Goal: Use online tool/utility: Utilize a website feature to perform a specific function

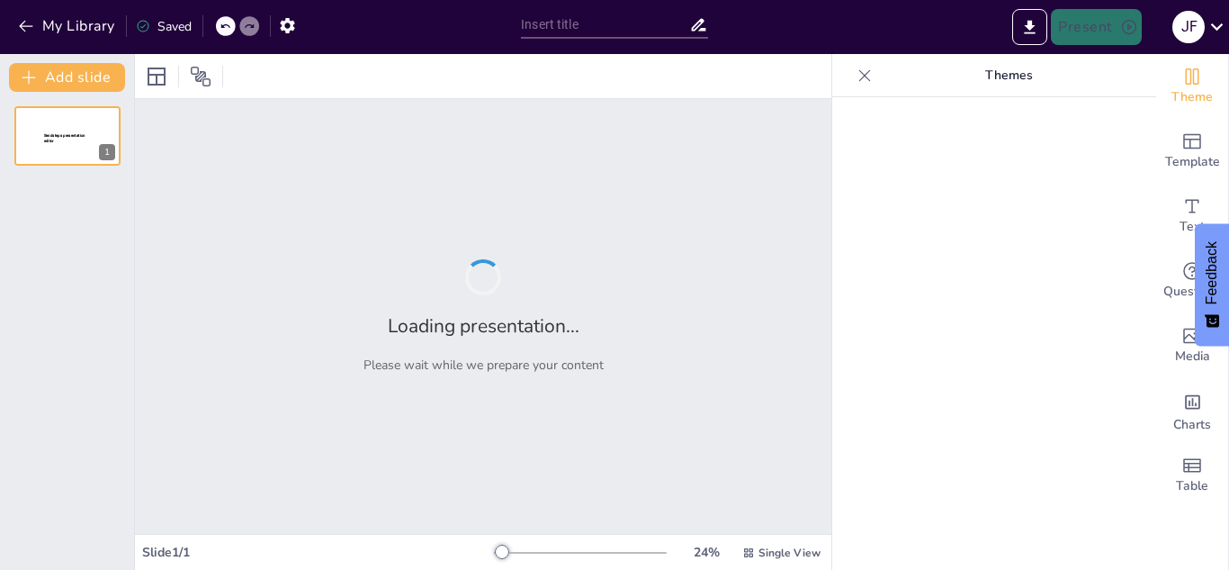
type input "Definición y Funcionalidad de un Sistema de Seguridad Electrónica"
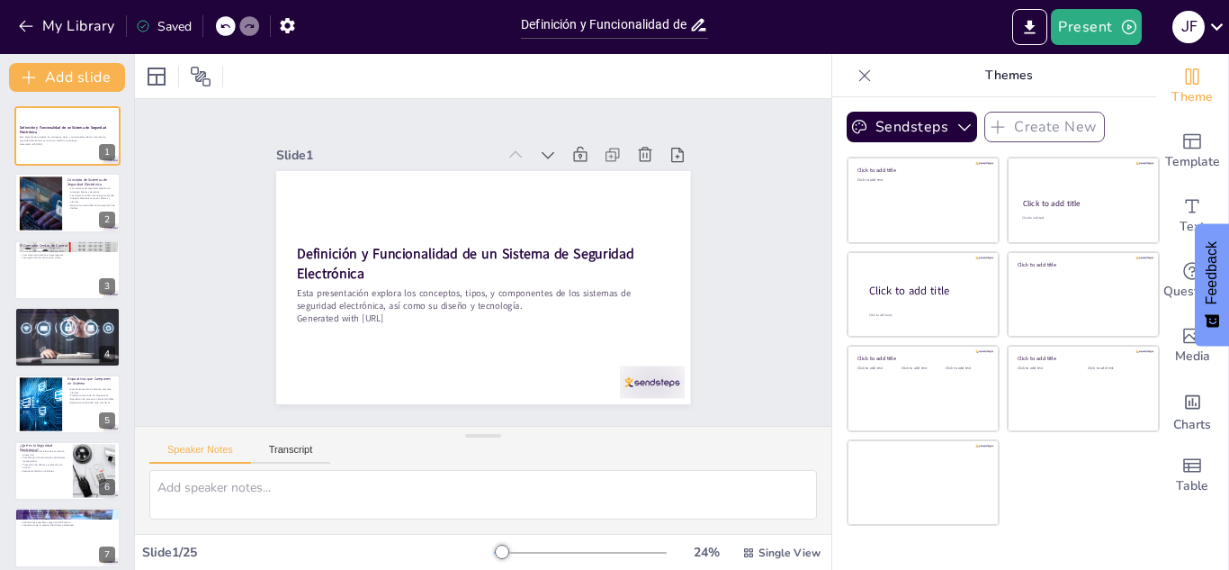
checkbox input "true"
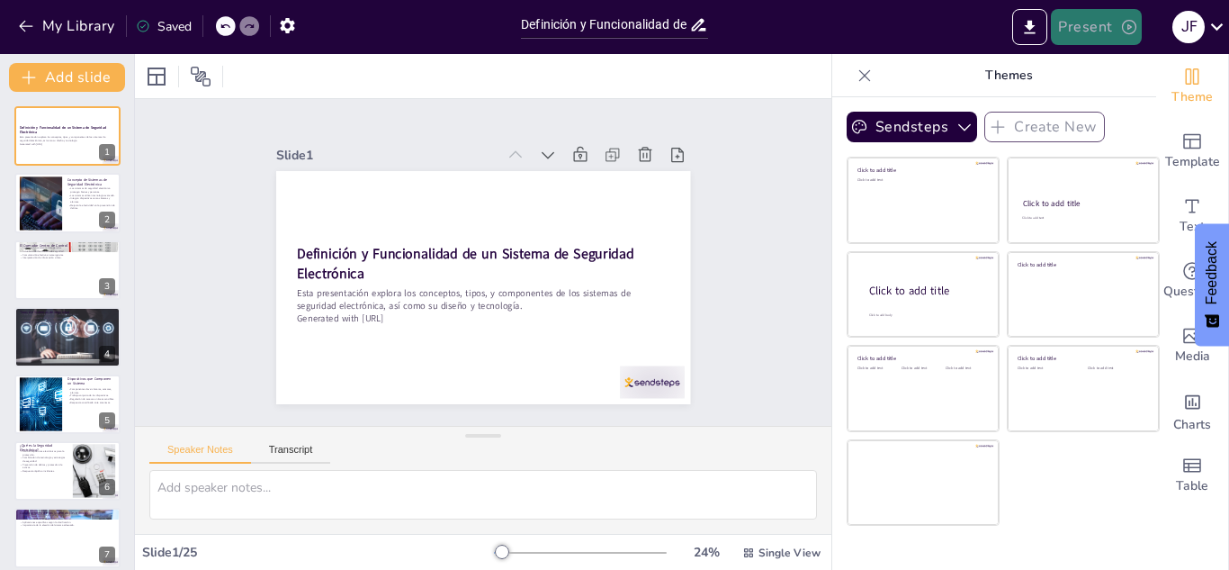
click at [1079, 28] on button "Present" at bounding box center [1096, 27] width 90 height 36
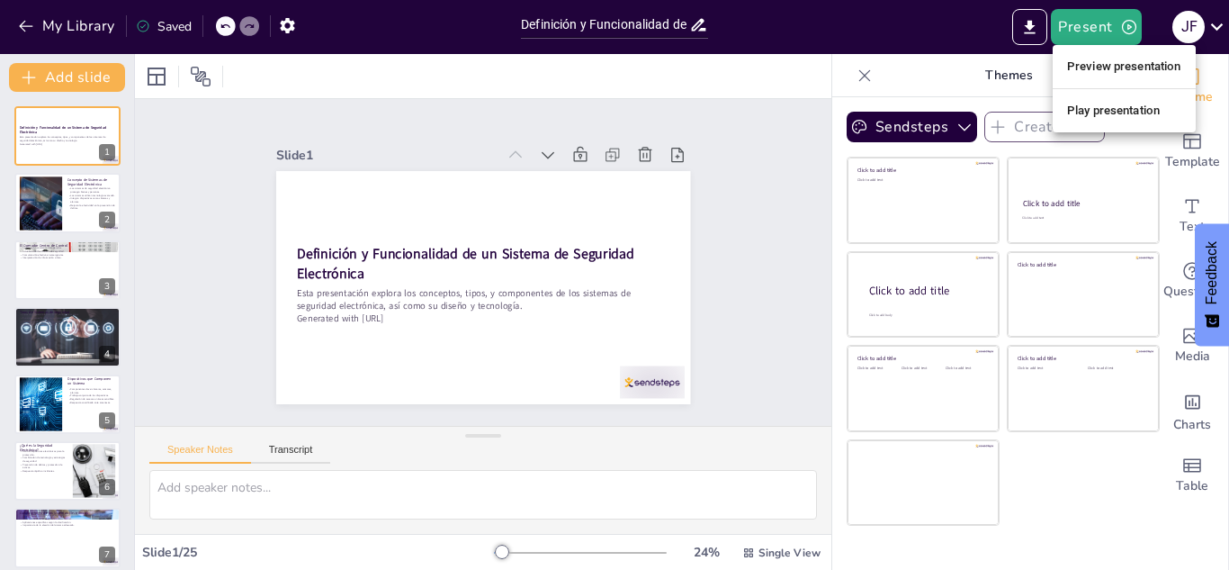
click at [1109, 105] on li "Play presentation" at bounding box center [1124, 110] width 143 height 29
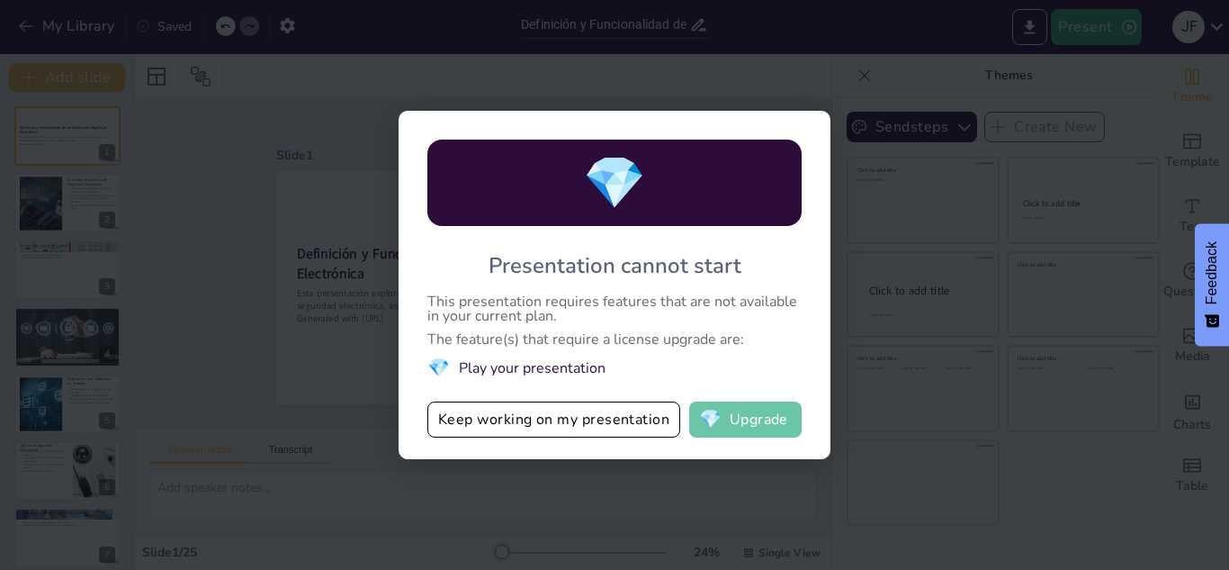
click at [770, 415] on button "💎 Upgrade" at bounding box center [745, 419] width 113 height 36
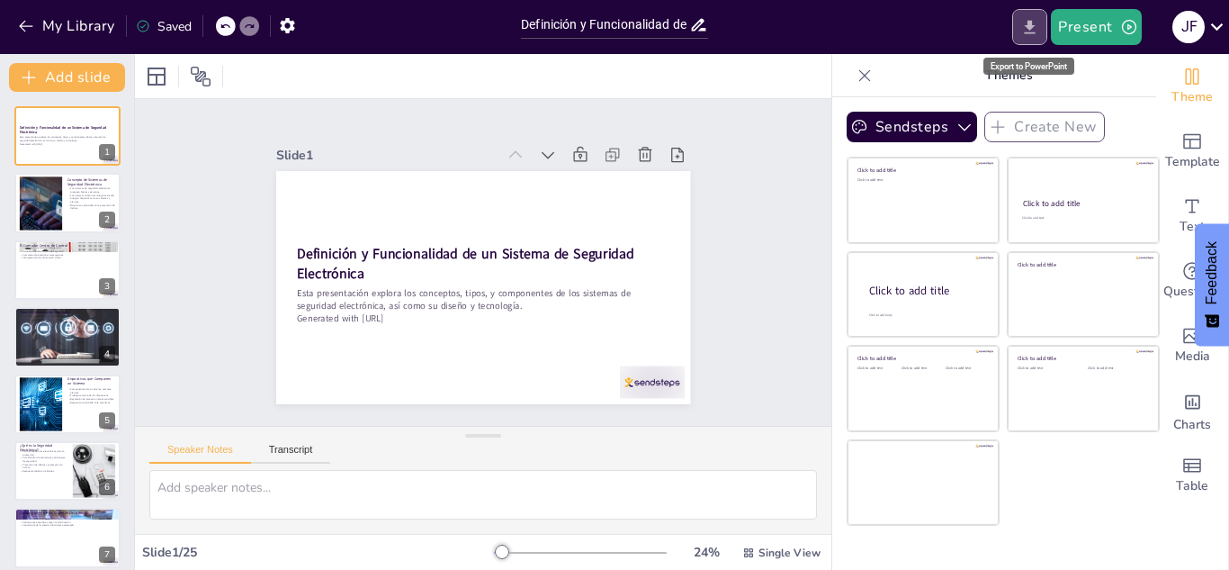
click at [1037, 18] on icon "Export to PowerPoint" at bounding box center [1030, 27] width 19 height 19
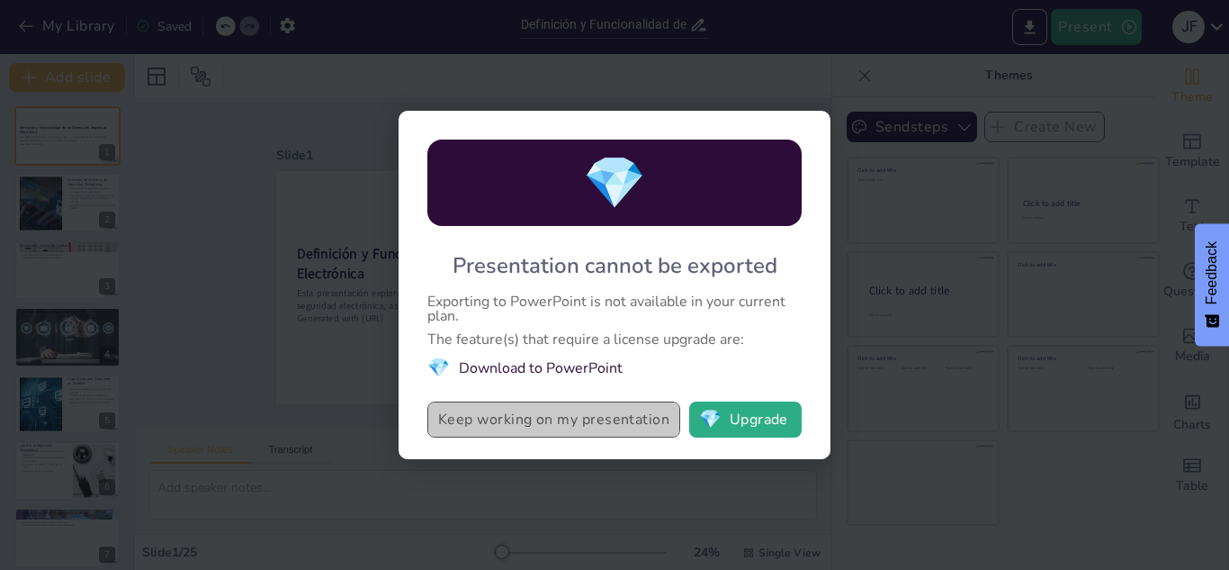
click at [573, 417] on button "Keep working on my presentation" at bounding box center [554, 419] width 253 height 36
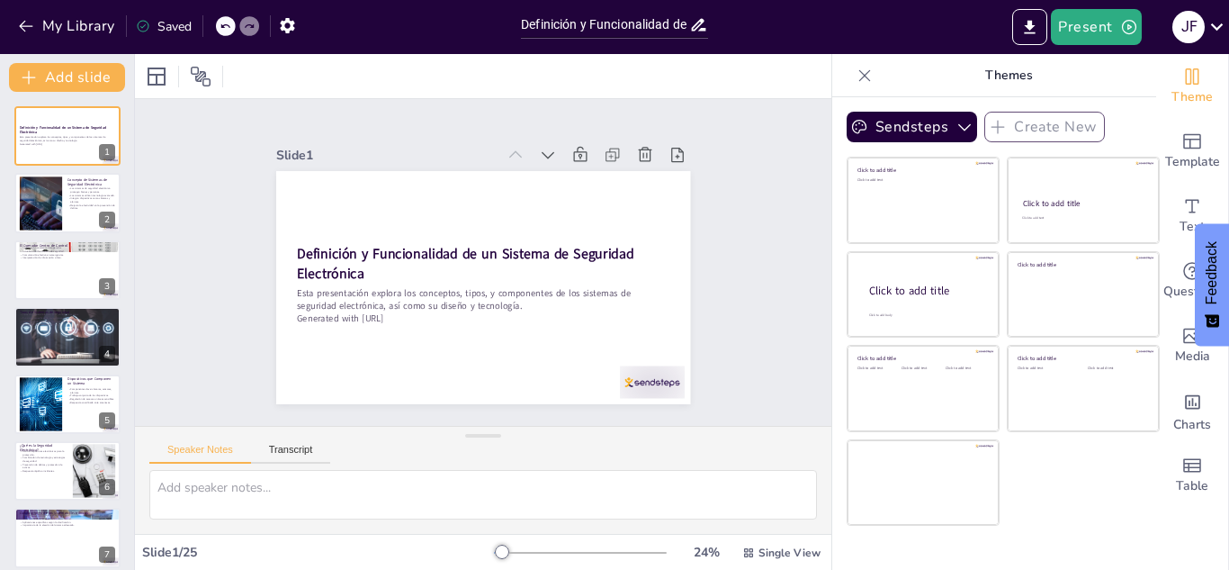
checkbox input "true"
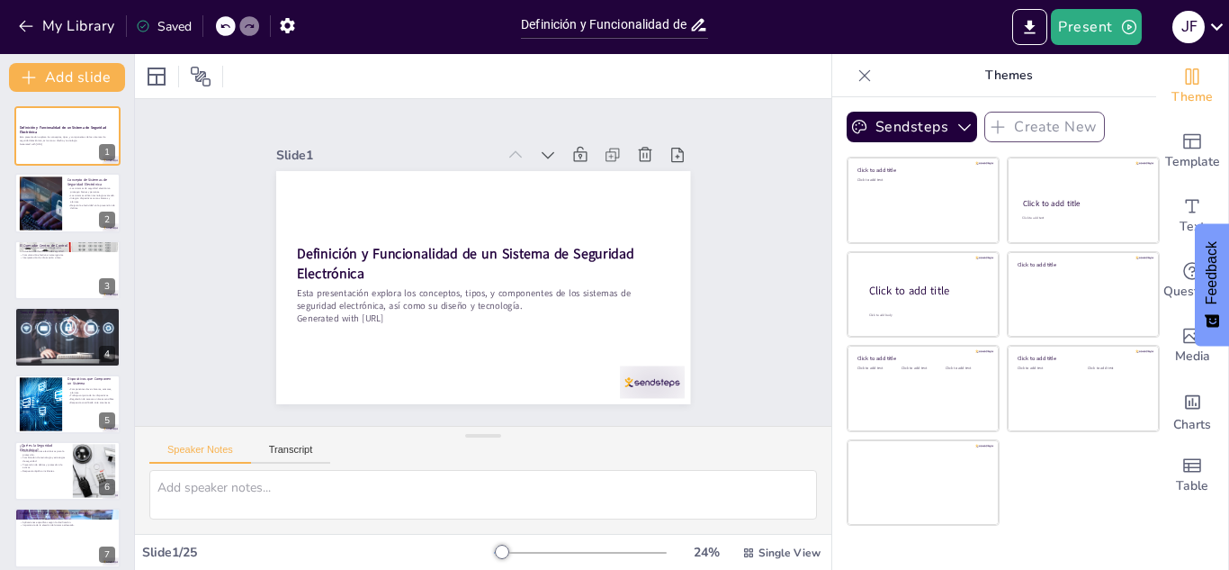
checkbox input "true"
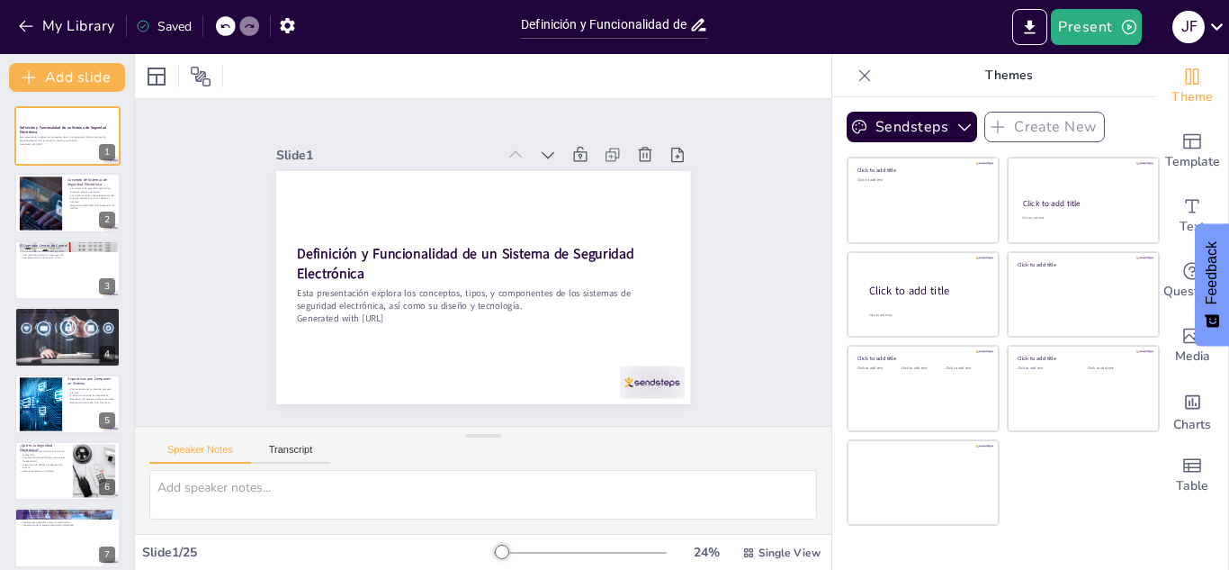
checkbox input "true"
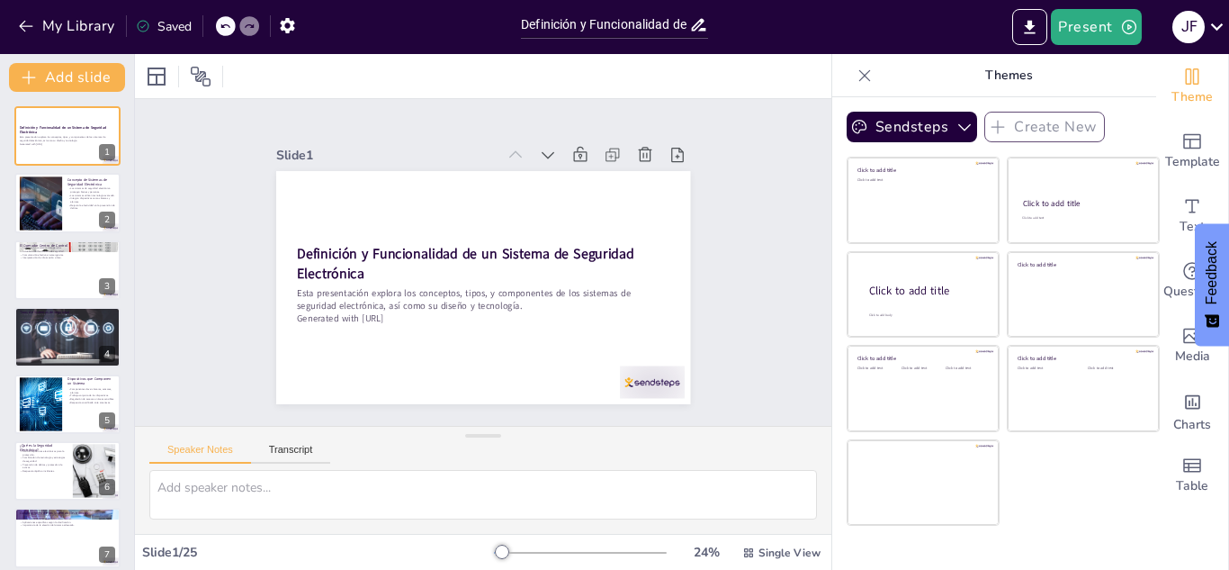
checkbox input "true"
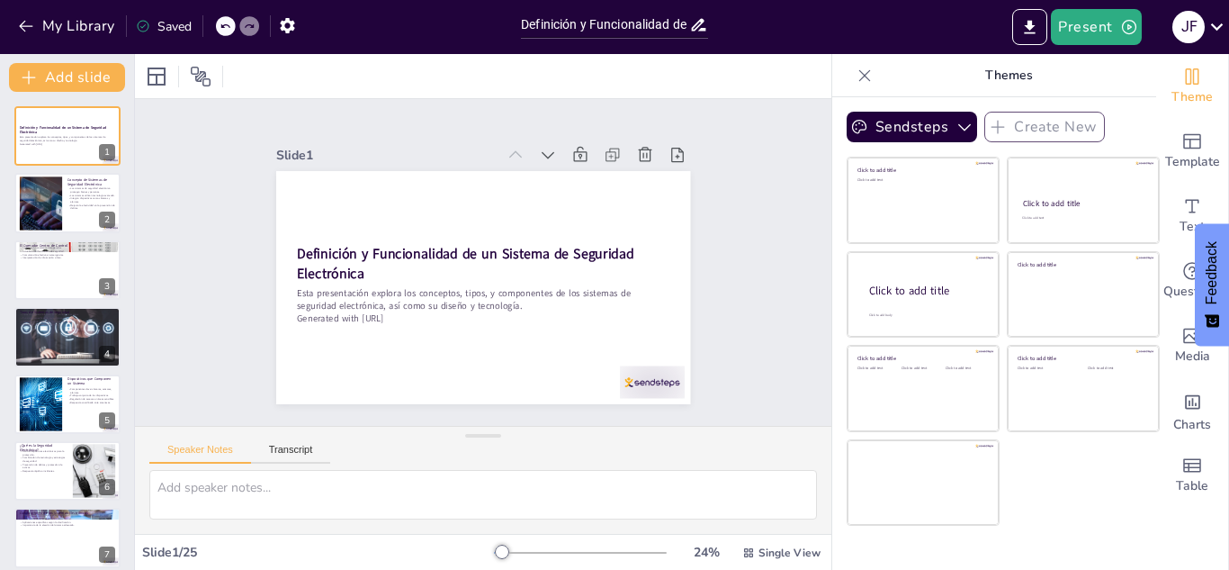
checkbox input "true"
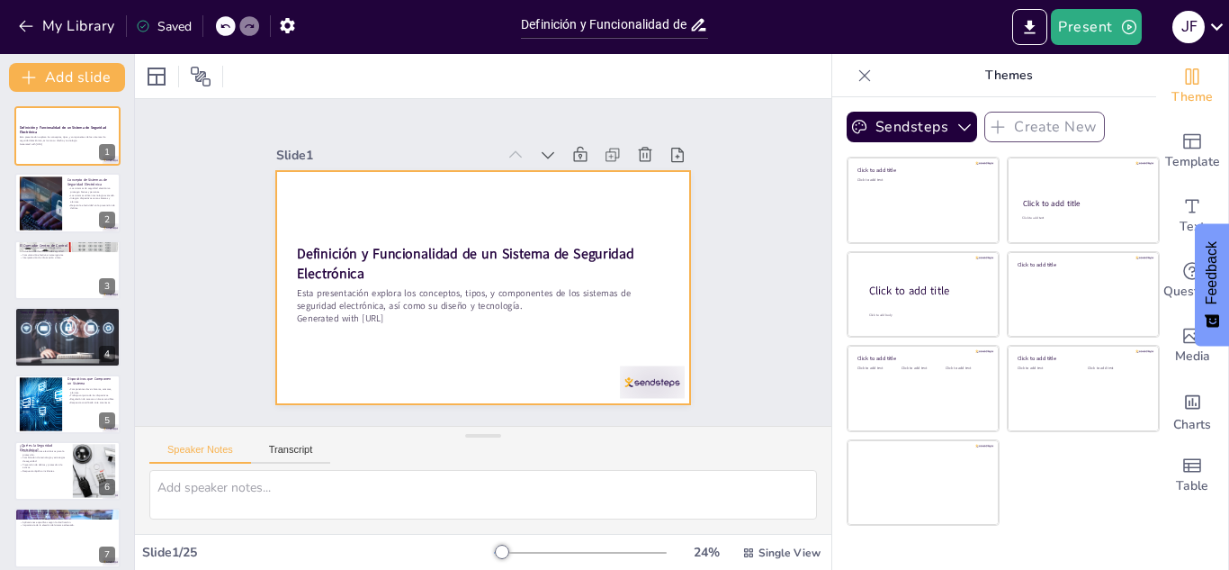
checkbox input "true"
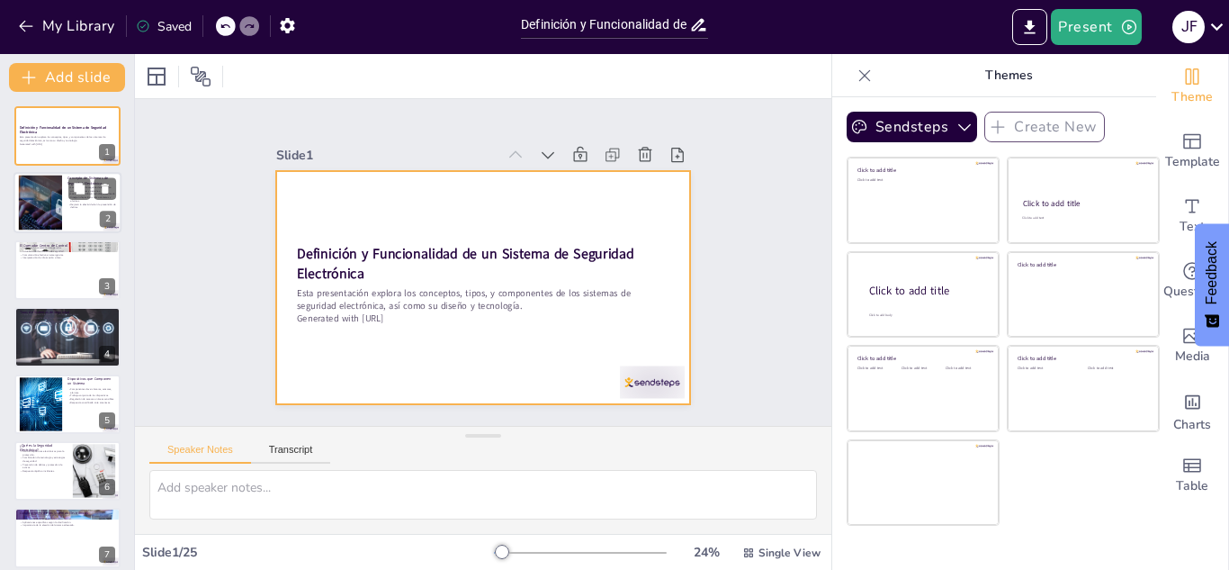
checkbox input "true"
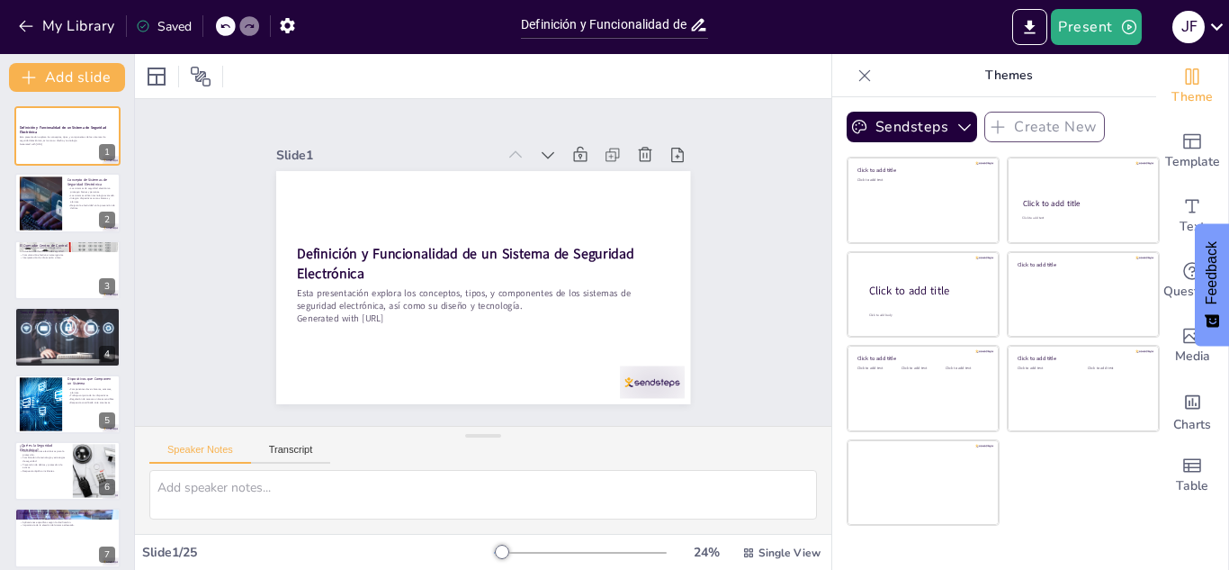
checkbox input "true"
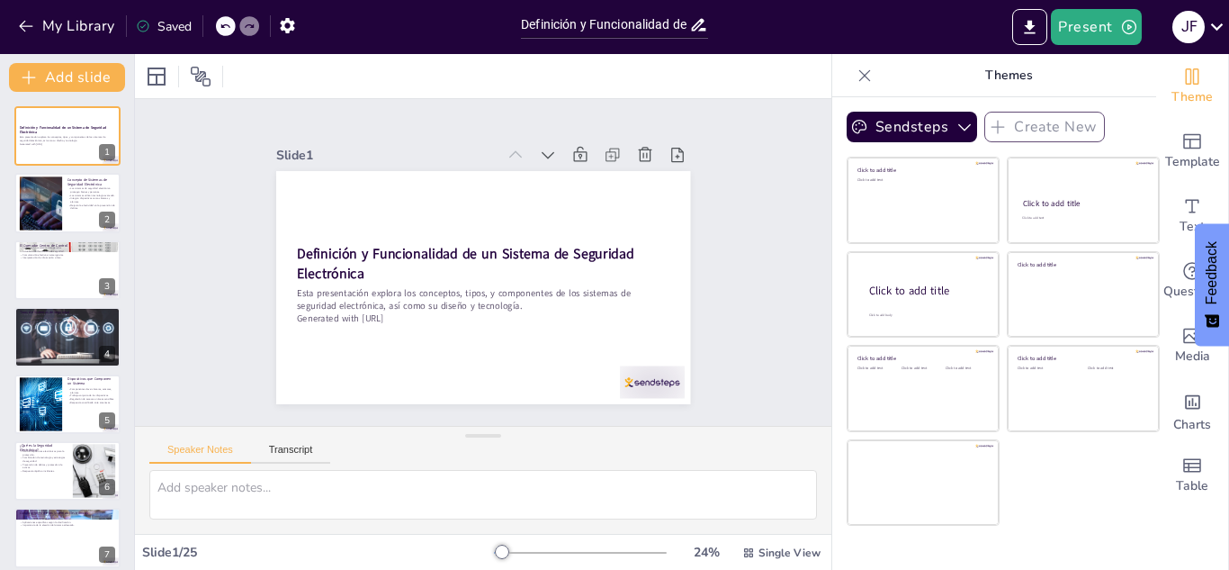
checkbox input "true"
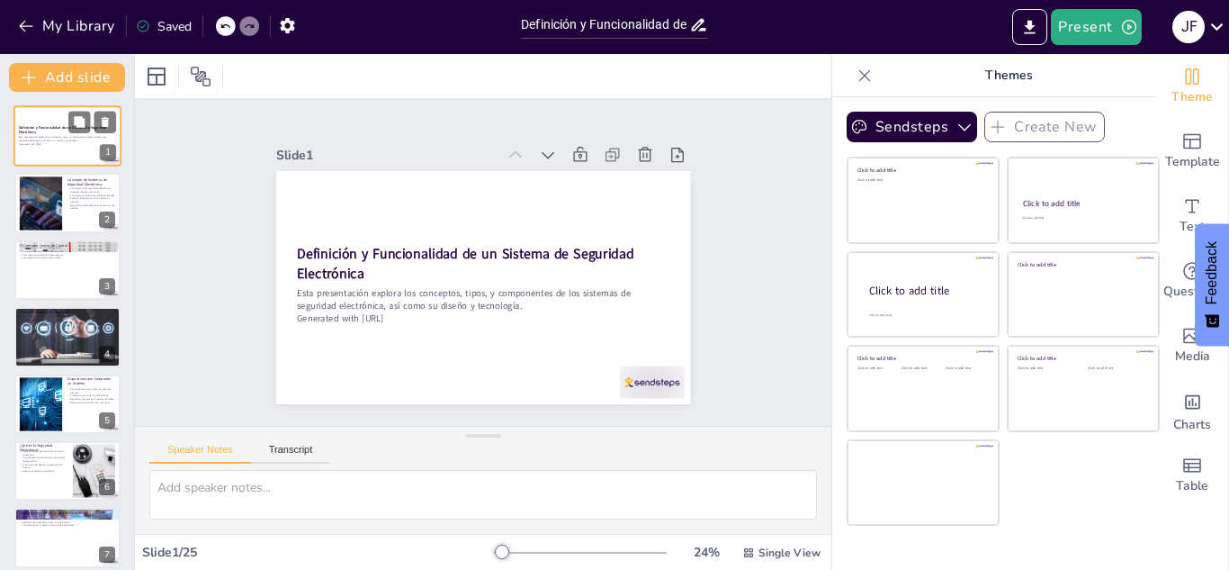
checkbox input "true"
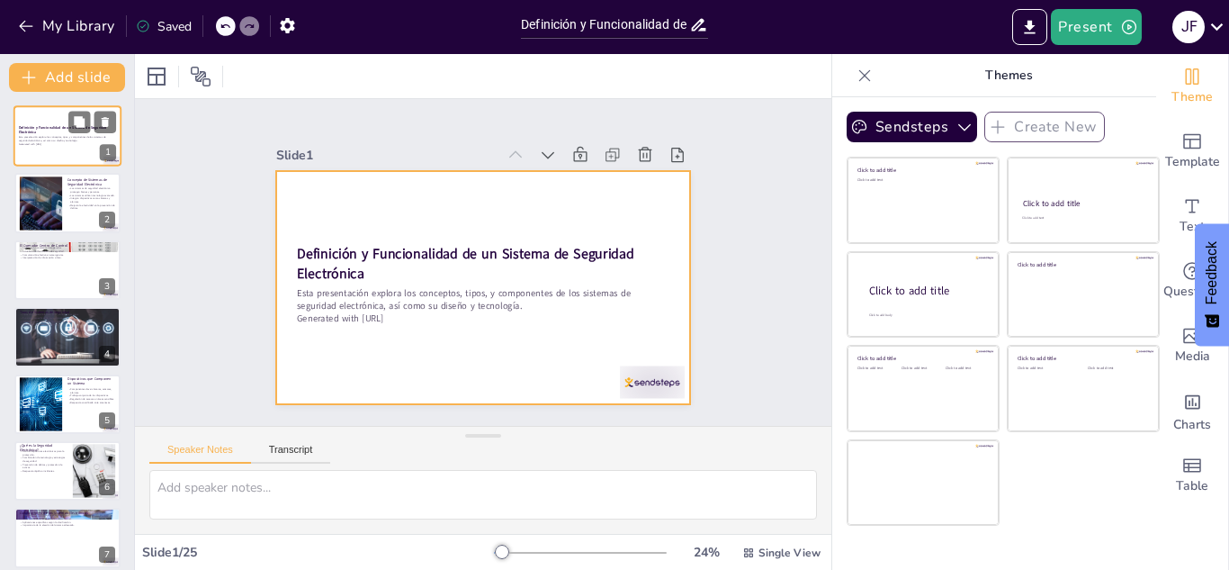
checkbox input "true"
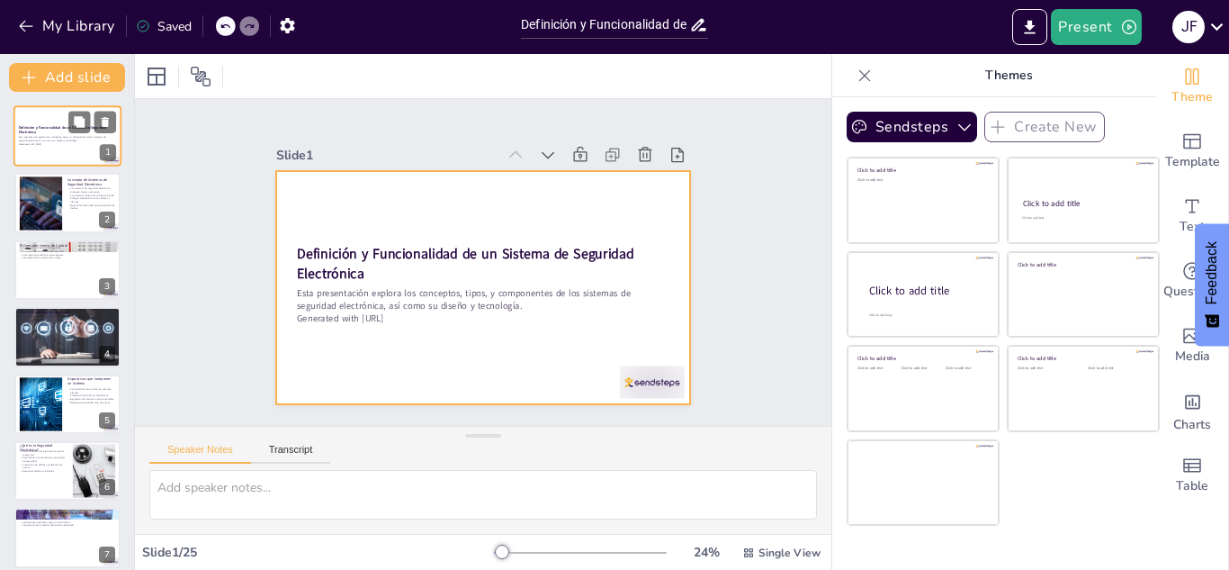
checkbox input "true"
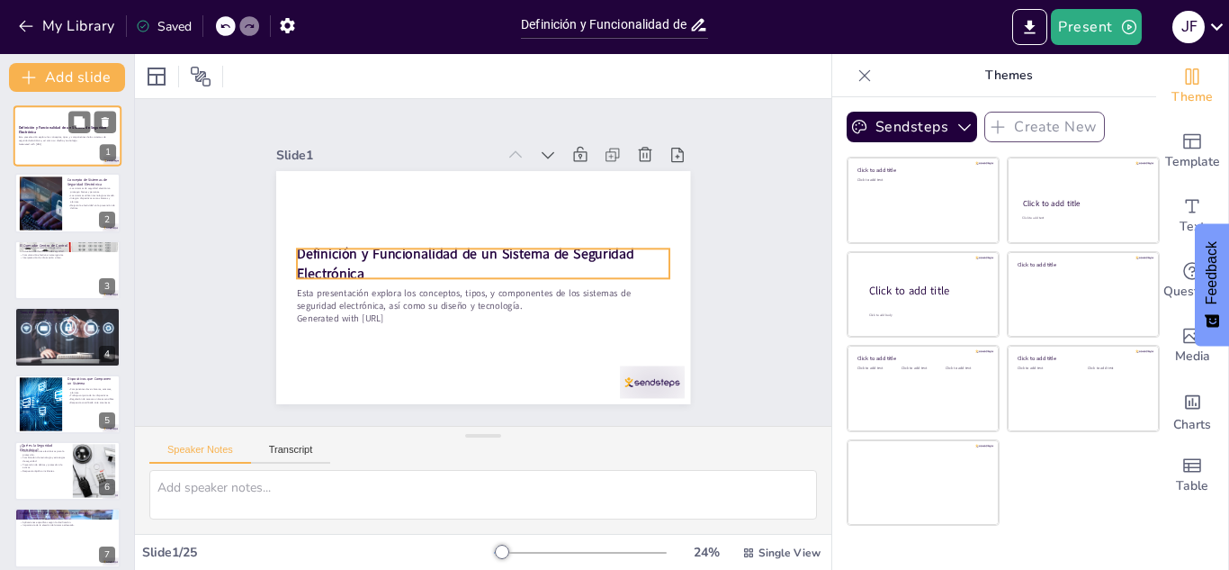
click at [65, 130] on p "Definición y Funcionalidad de un Sistema de Seguridad Electrónica" at bounding box center [67, 130] width 97 height 10
checkbox input "true"
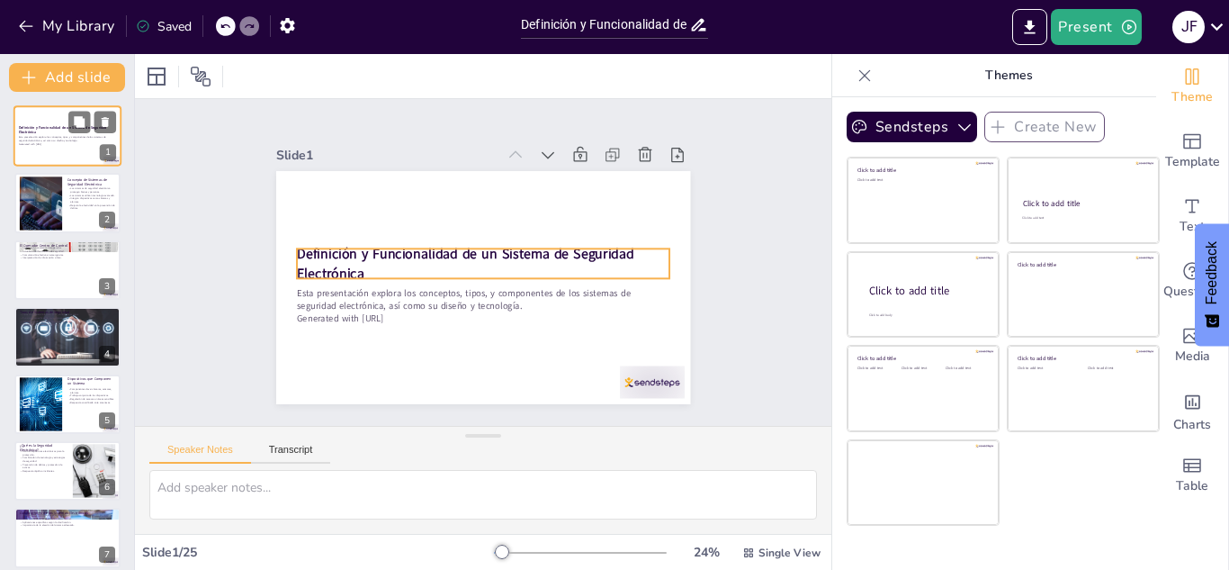
checkbox input "true"
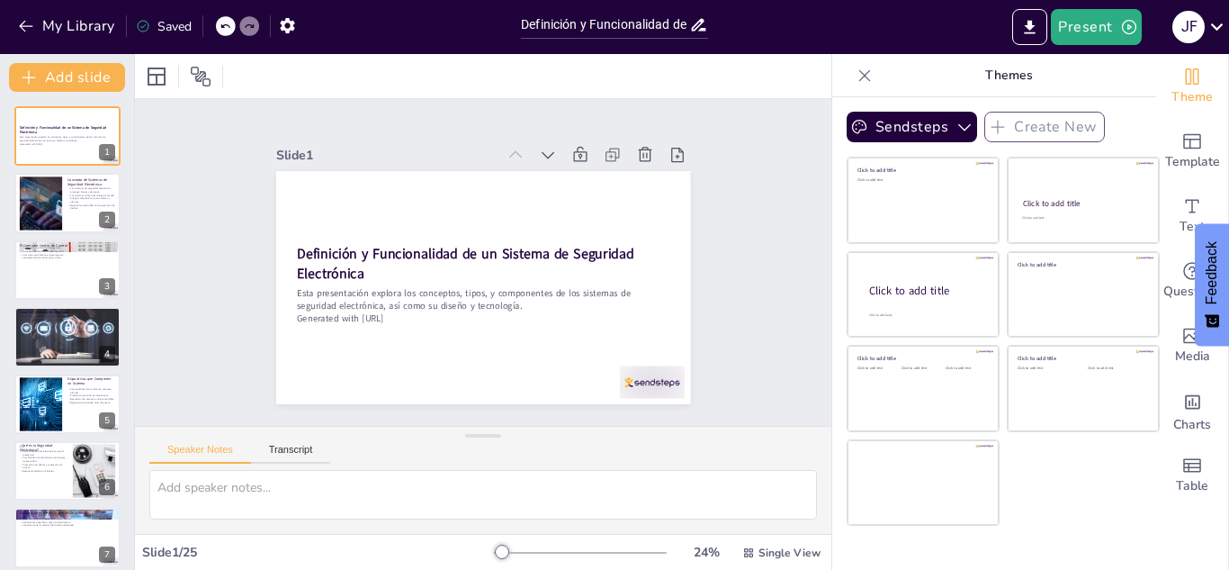
checkbox input "true"
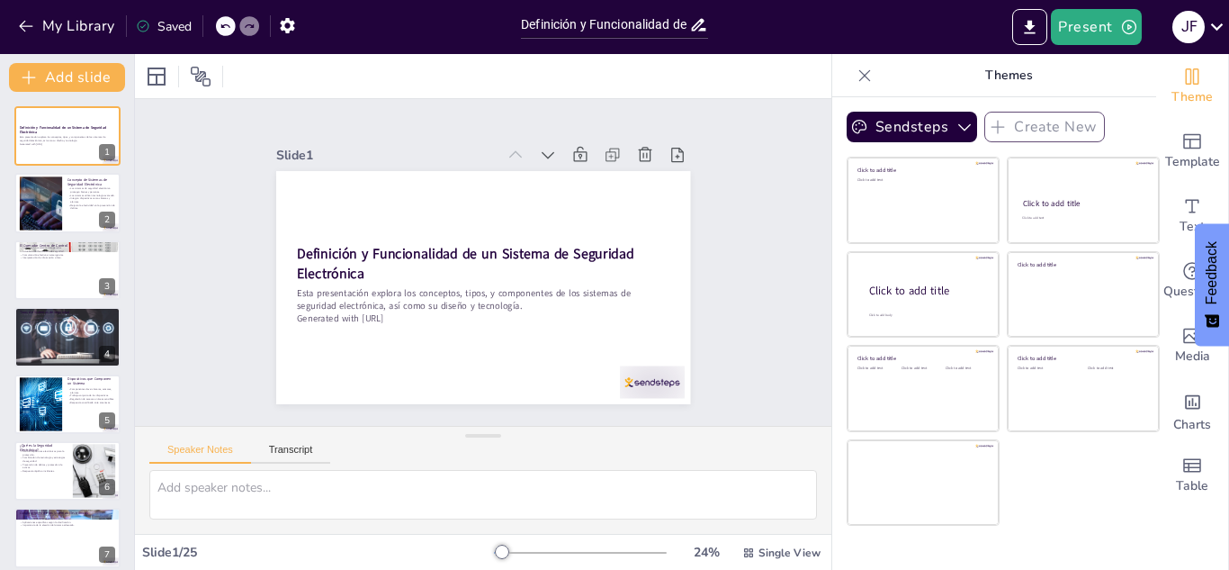
checkbox input "true"
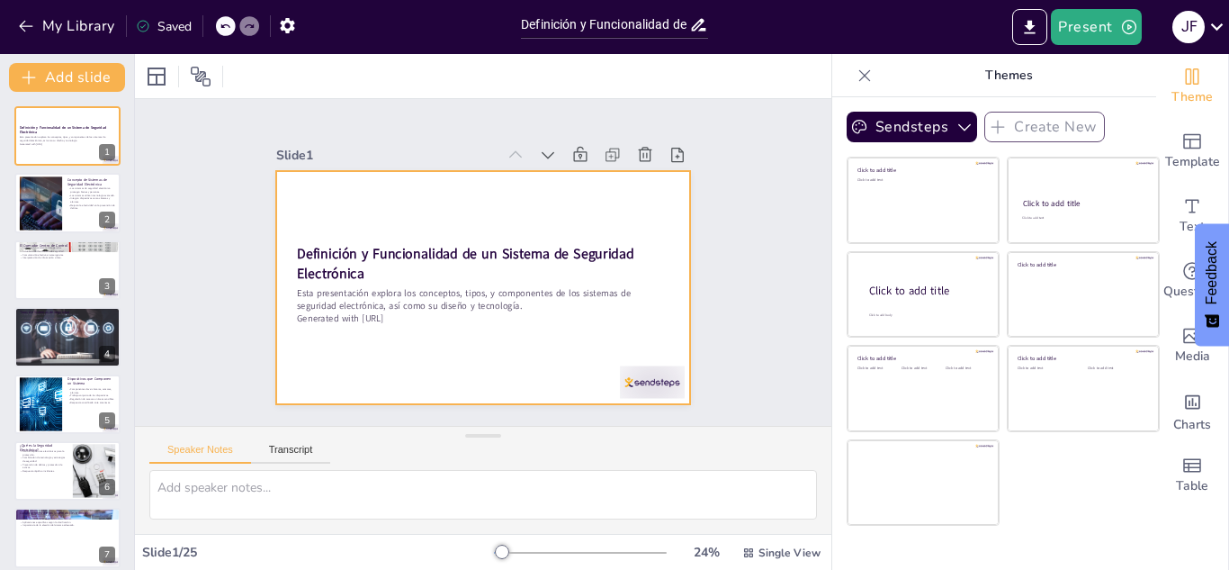
checkbox input "true"
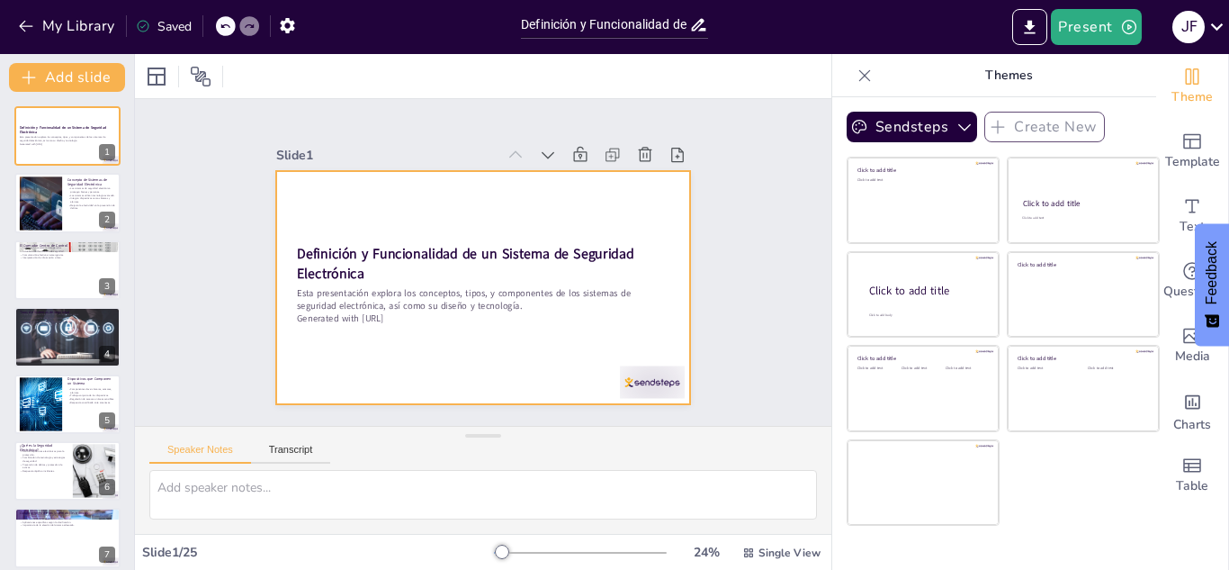
checkbox input "true"
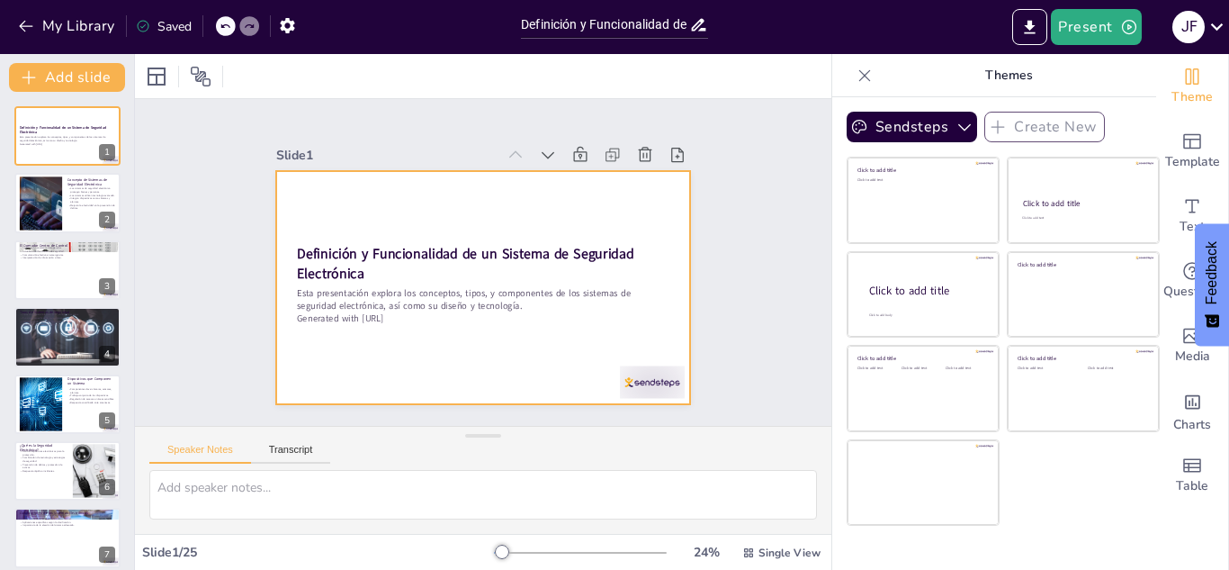
checkbox input "true"
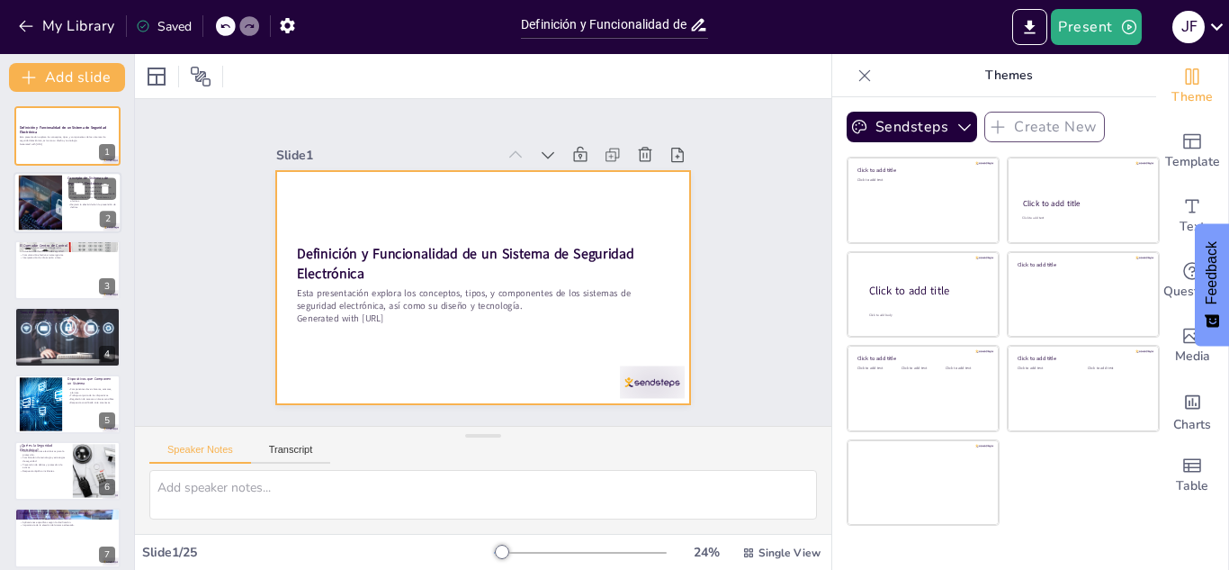
checkbox input "true"
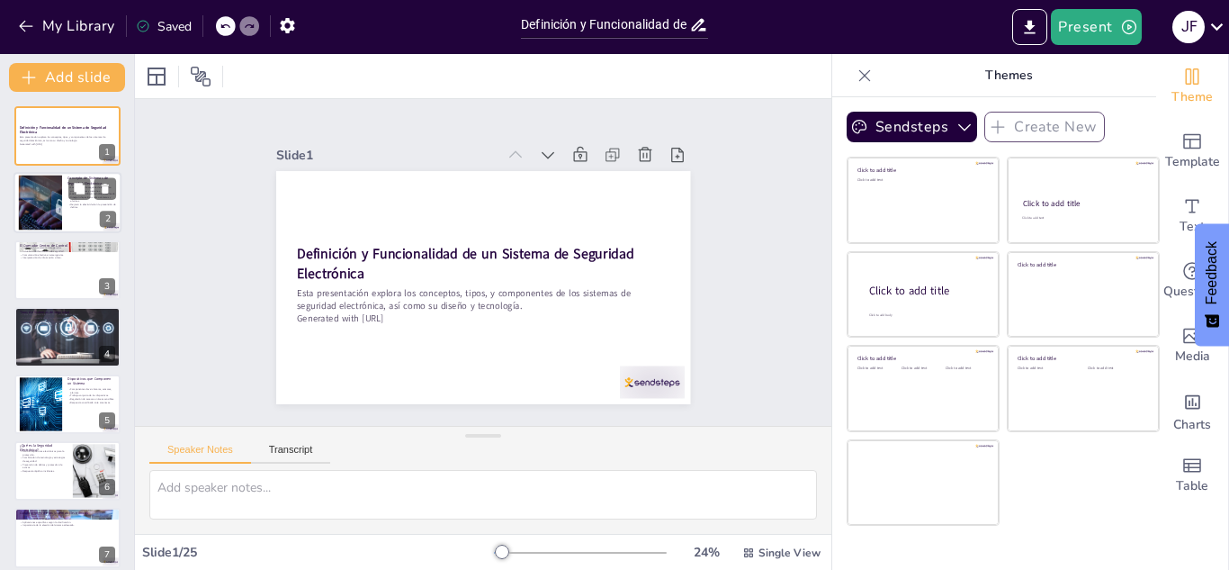
checkbox input "true"
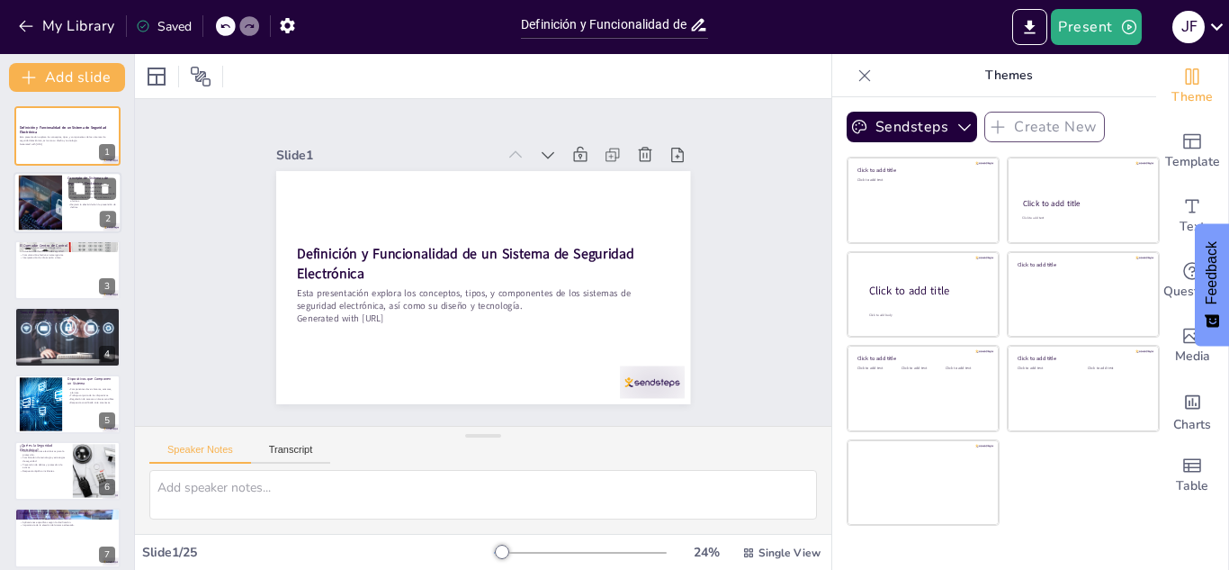
checkbox input "true"
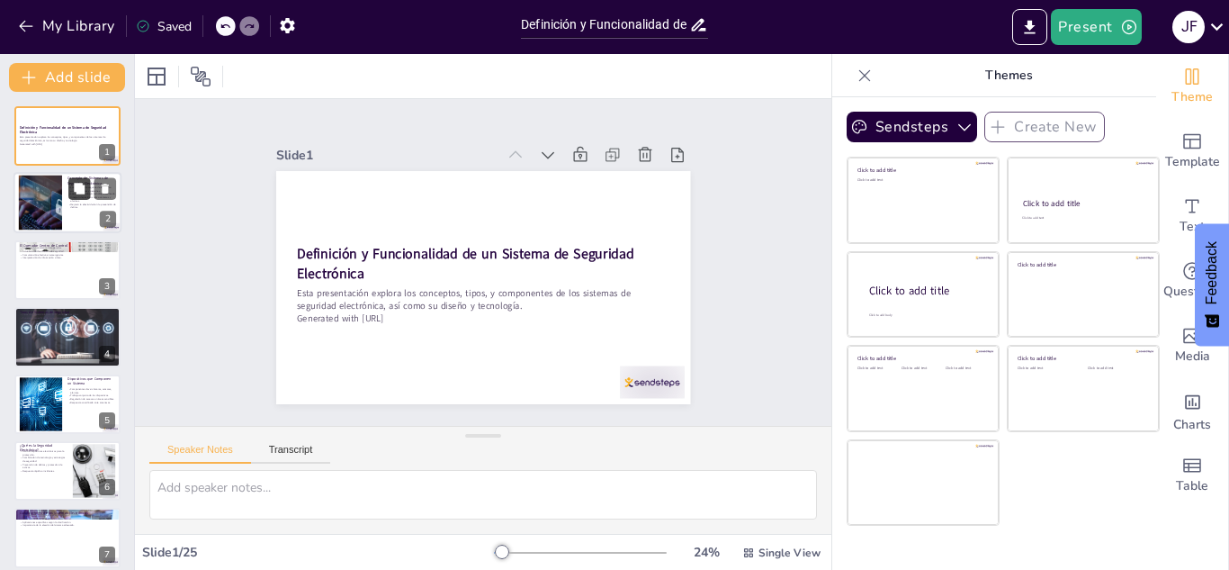
checkbox input "true"
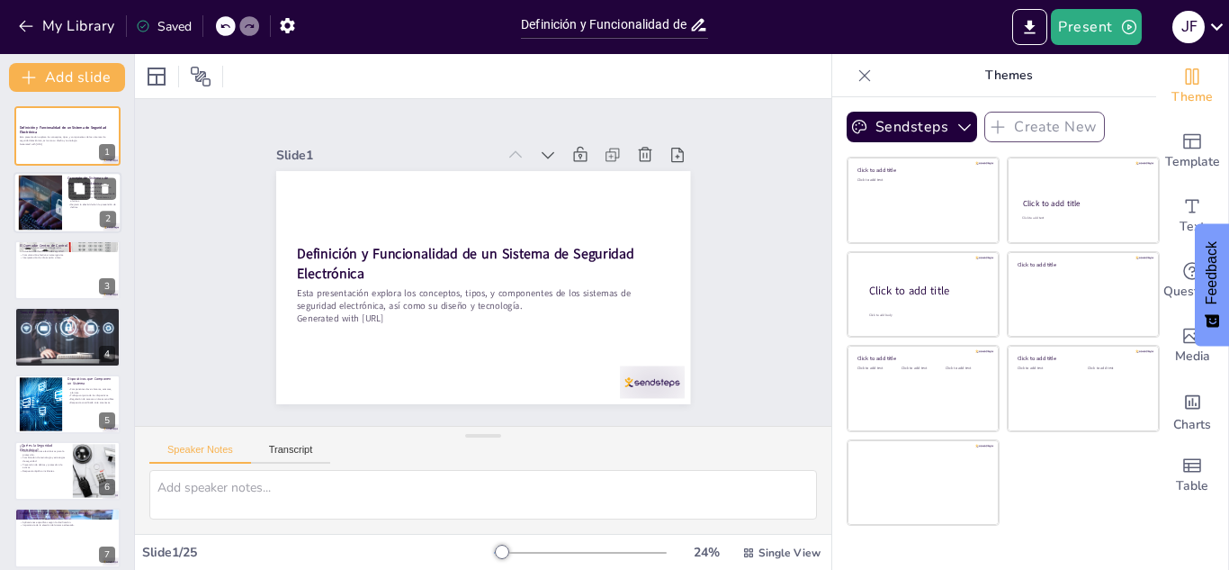
checkbox input "true"
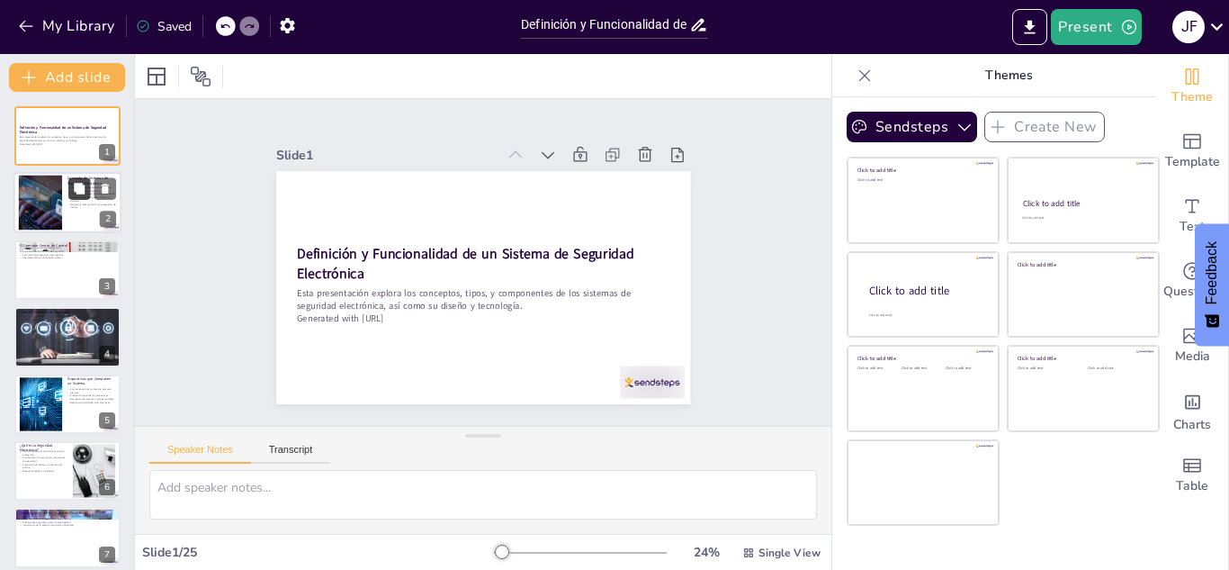
click at [78, 199] on button at bounding box center [79, 189] width 22 height 22
type textarea "La protección de bienes y personas es el objetivo principal de los sistemas de …"
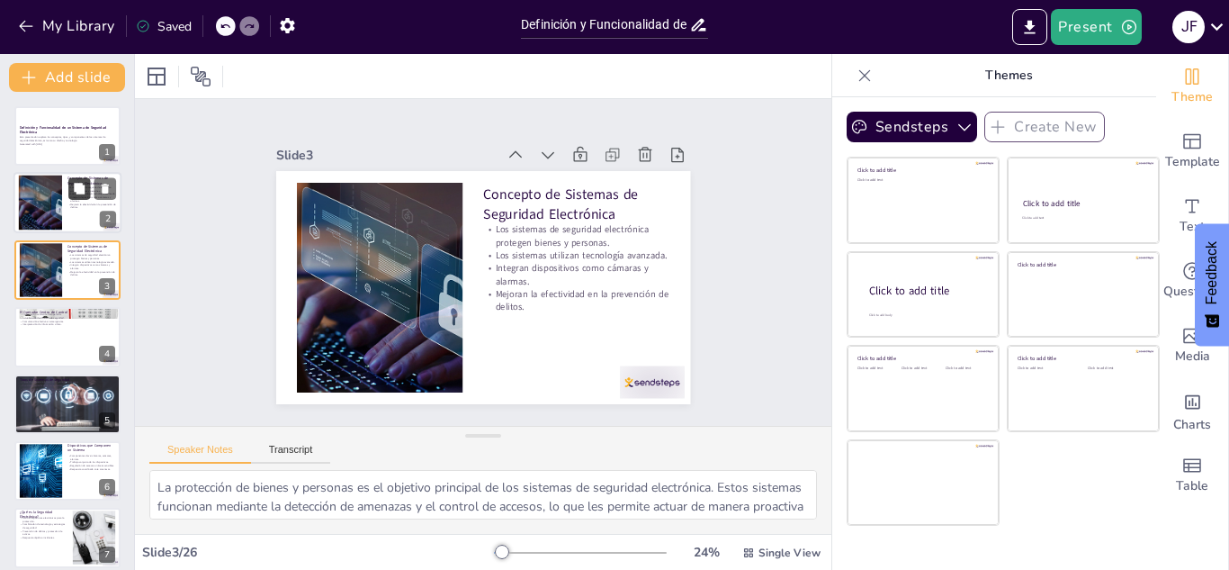
checkbox input "true"
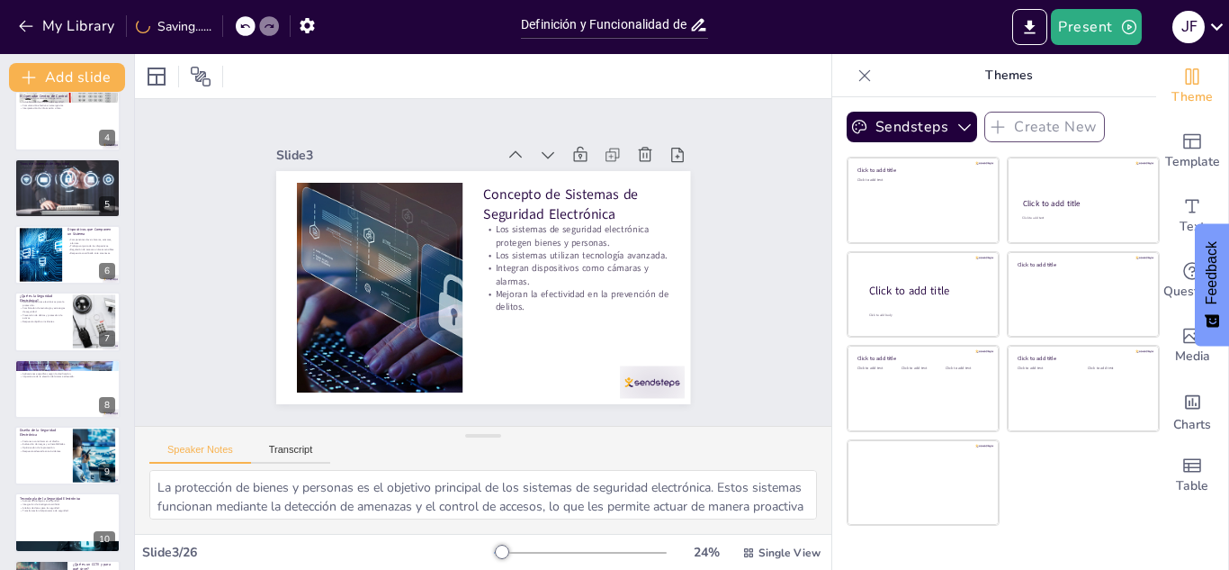
checkbox input "true"
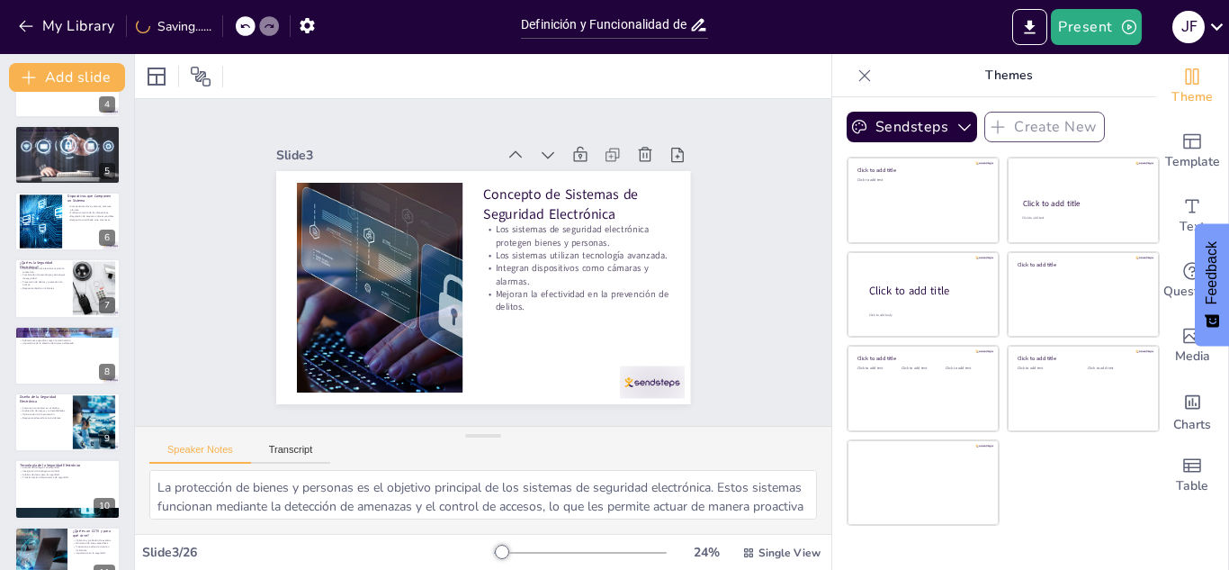
checkbox input "true"
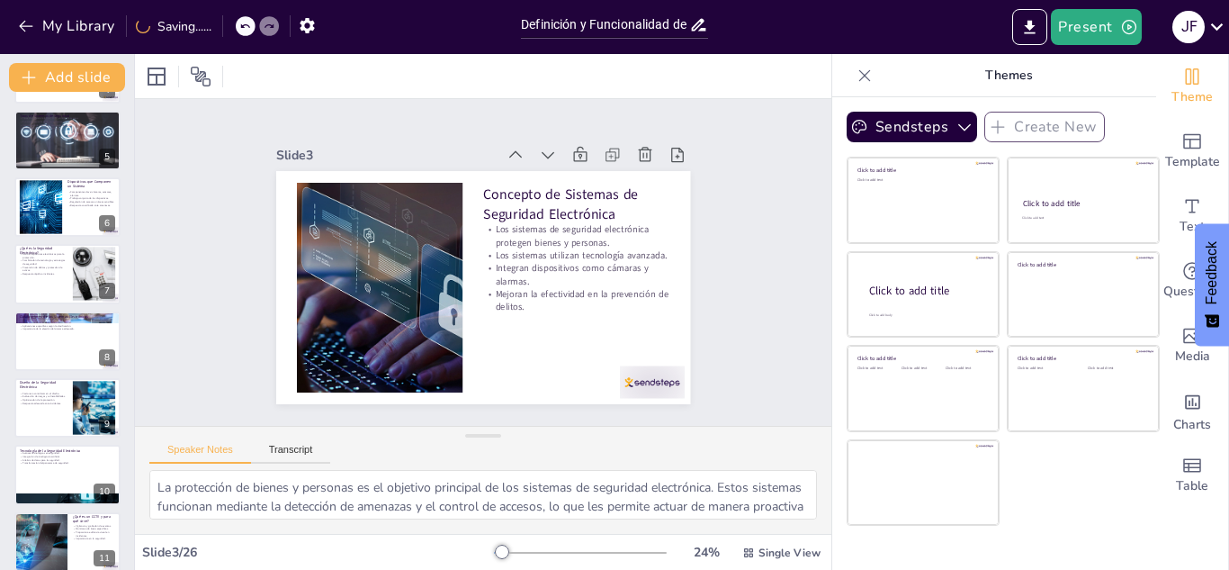
checkbox input "true"
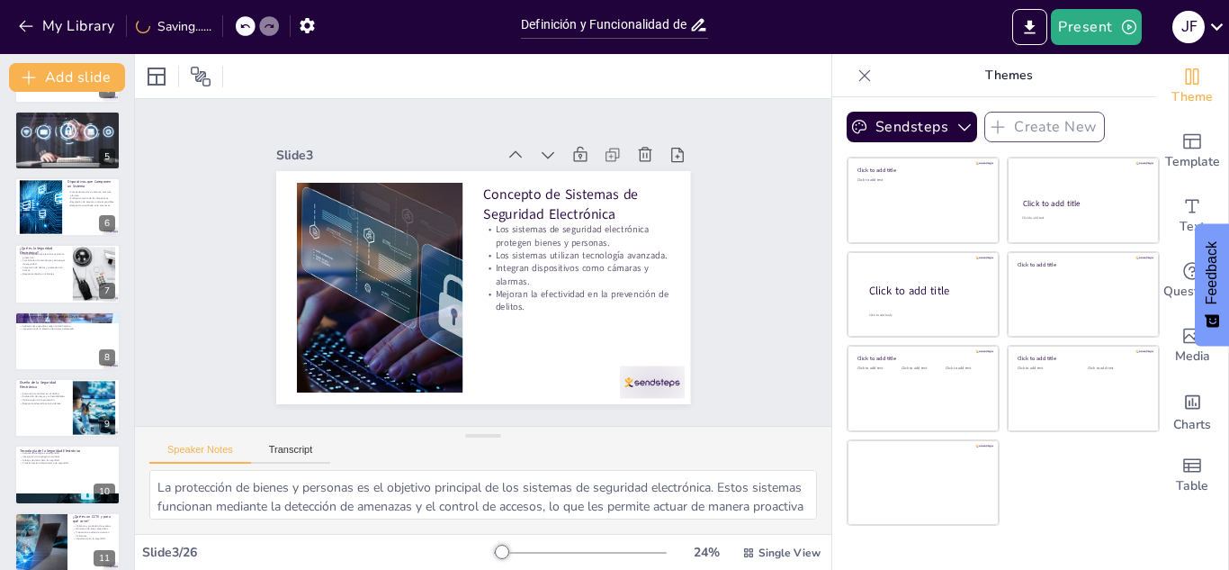
checkbox input "true"
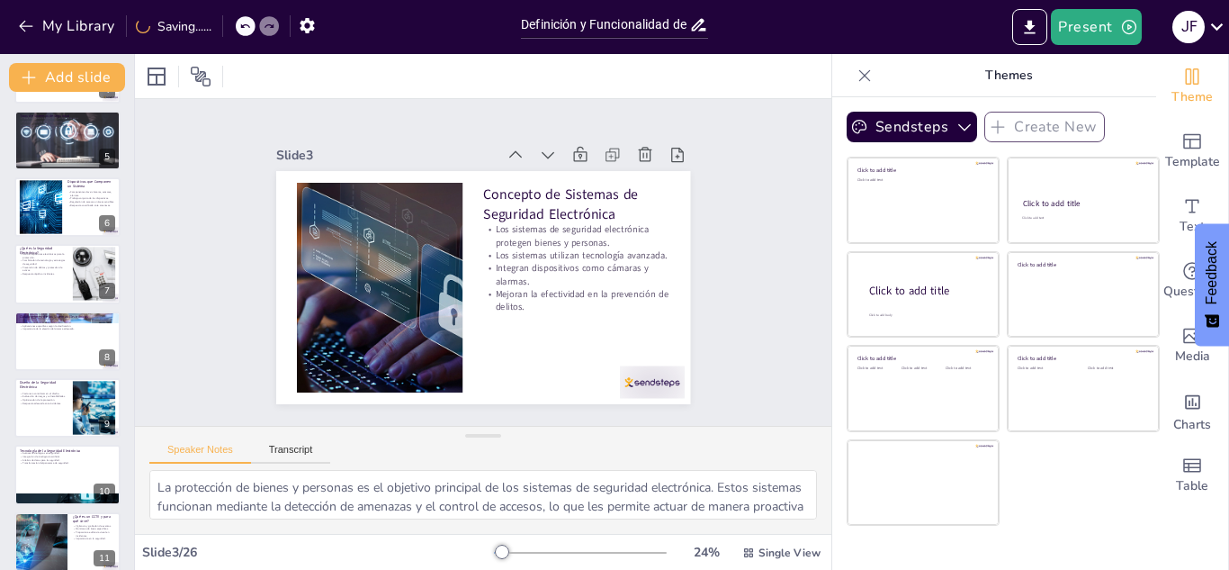
checkbox input "true"
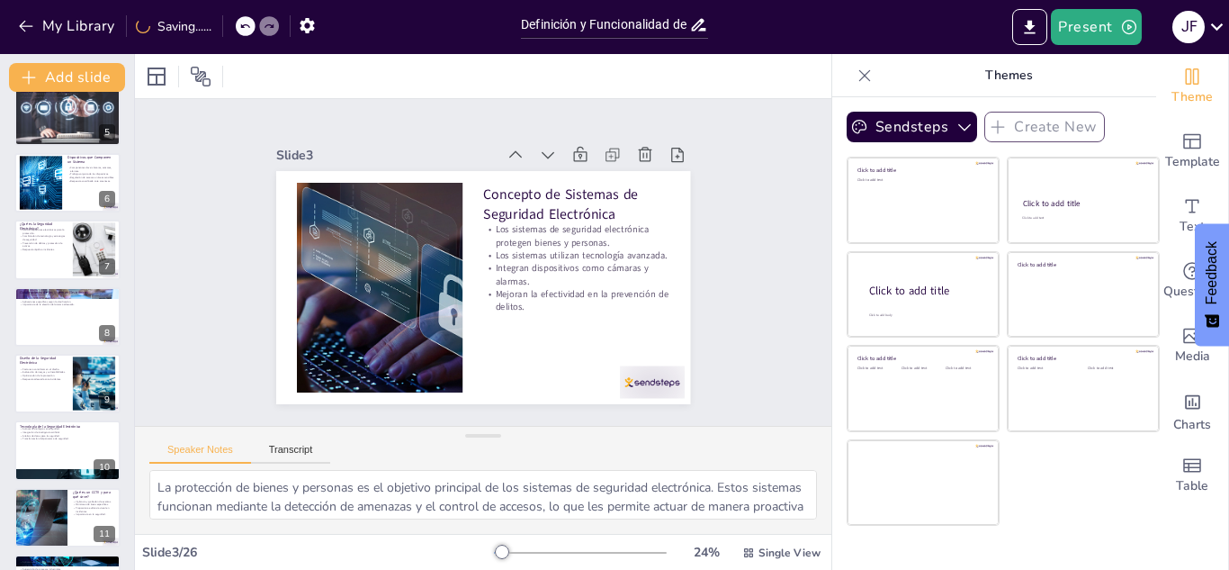
checkbox input "true"
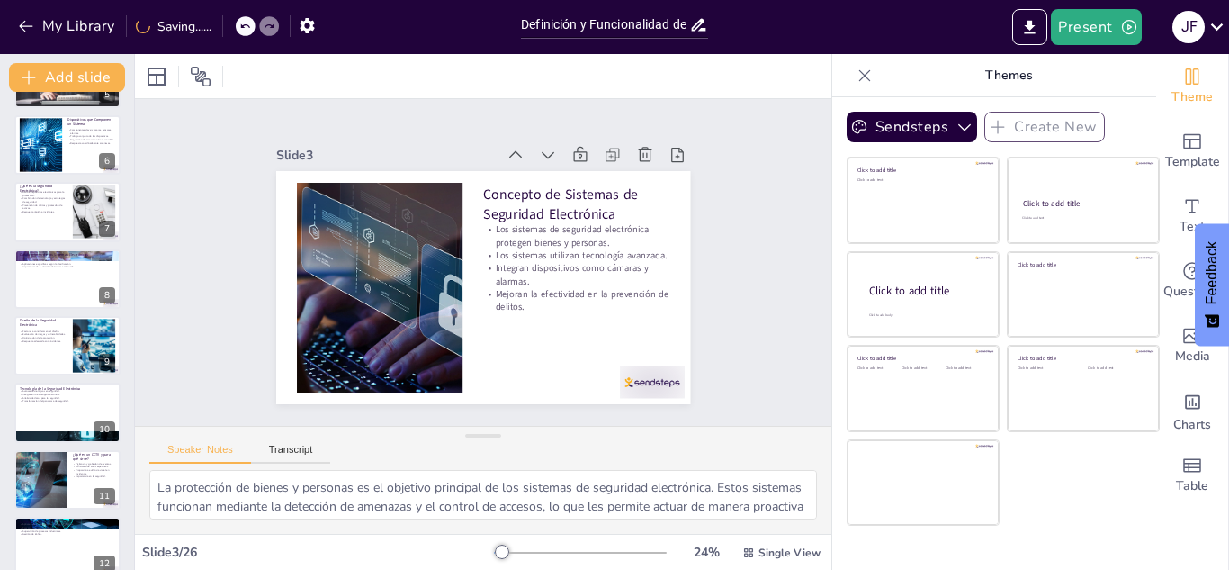
checkbox input "true"
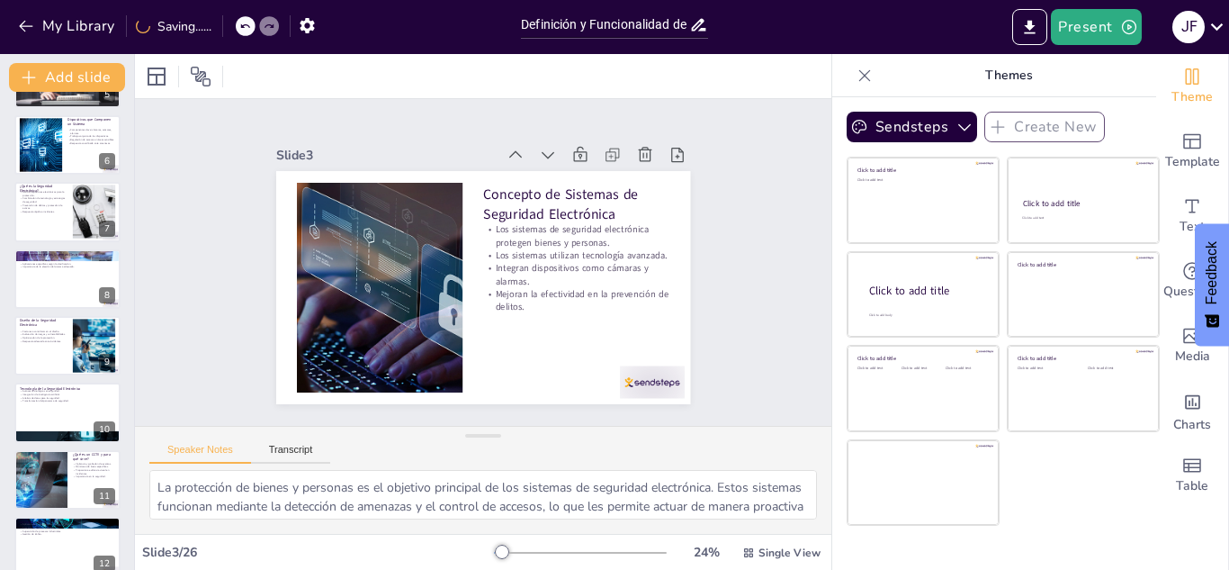
checkbox input "true"
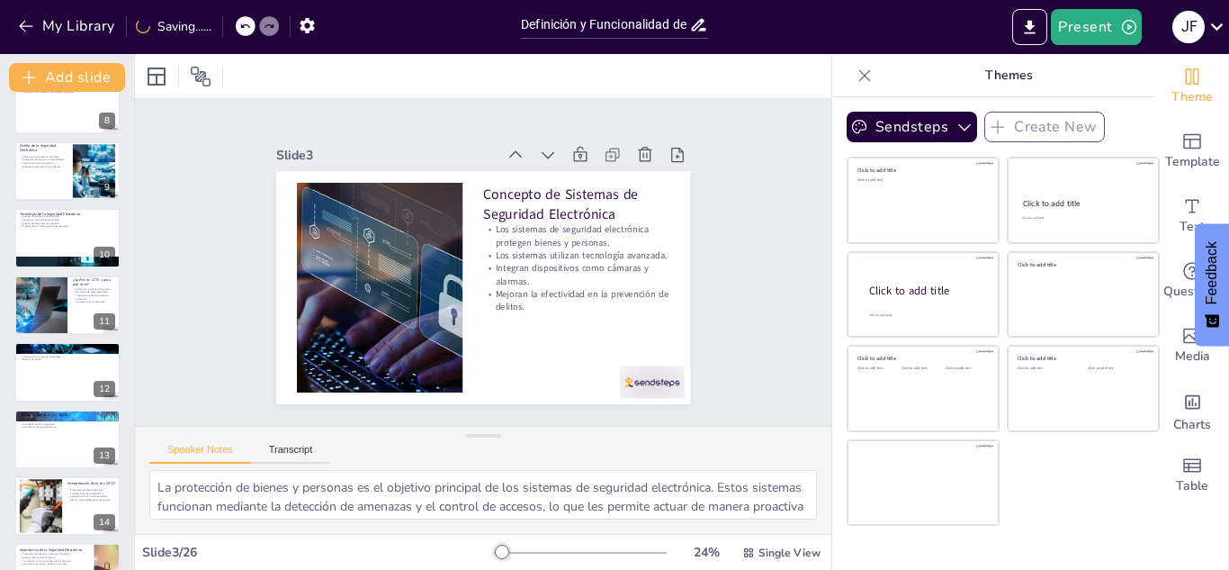
checkbox input "true"
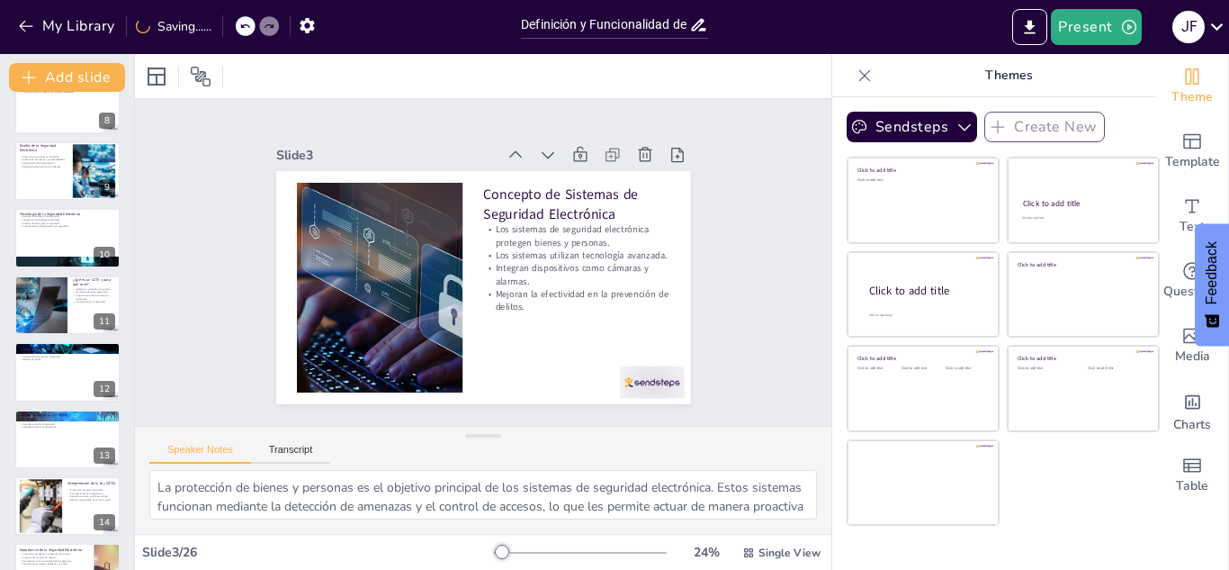
checkbox input "true"
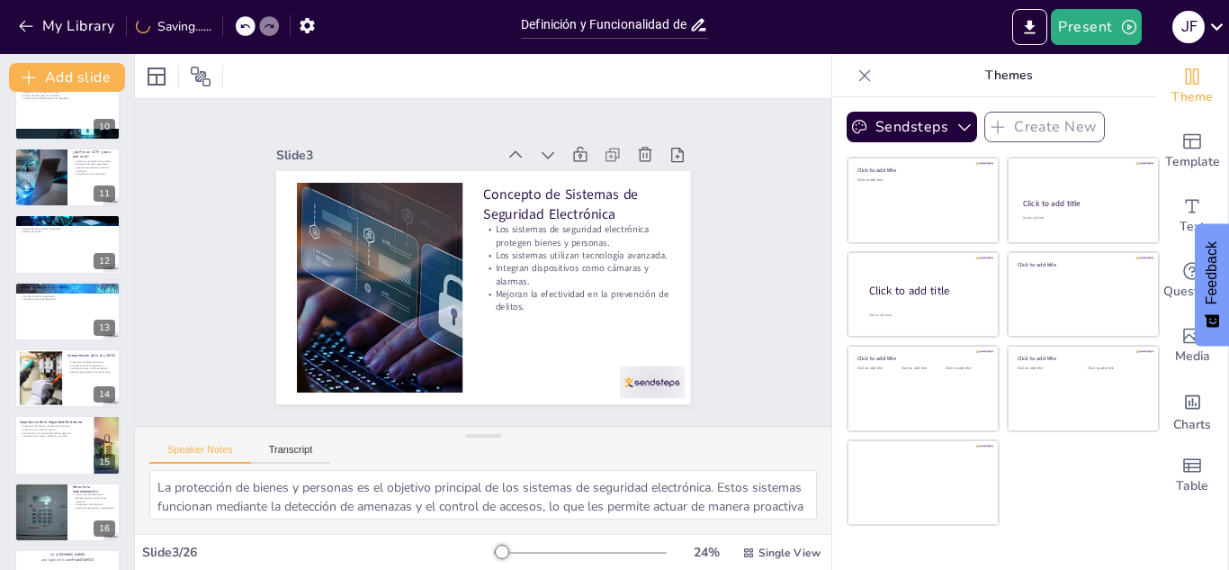
checkbox input "true"
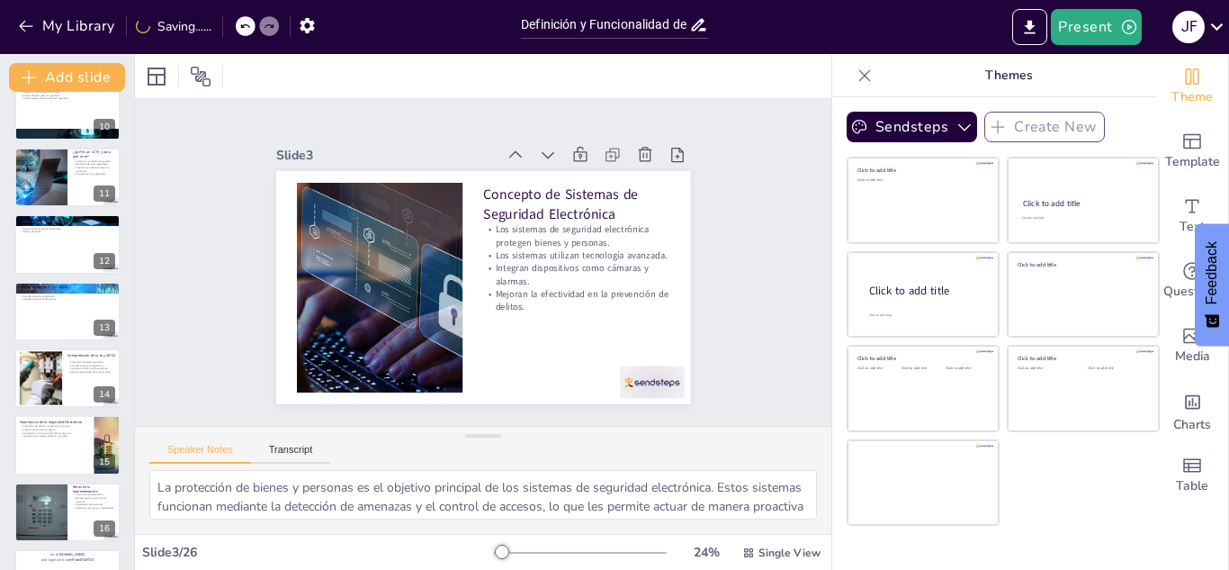
checkbox input "true"
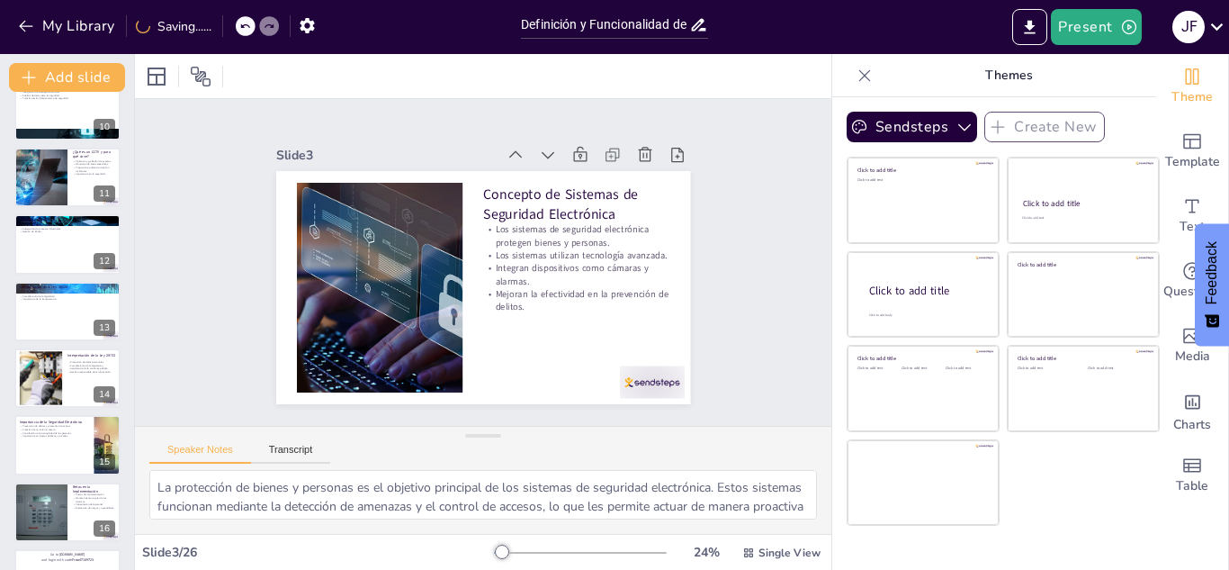
checkbox input "true"
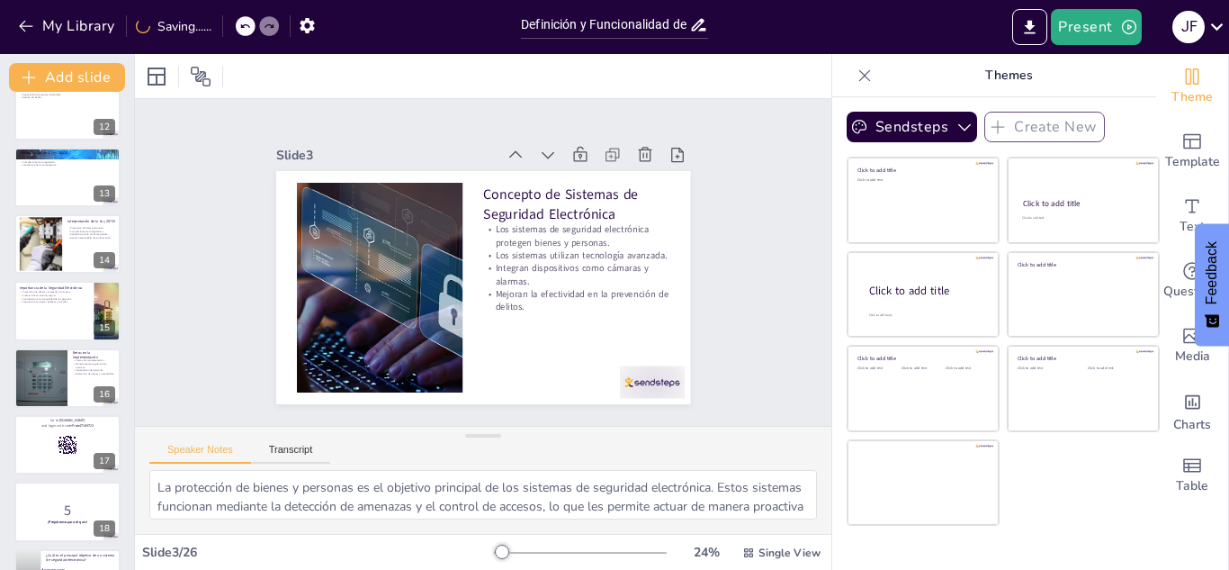
checkbox input "true"
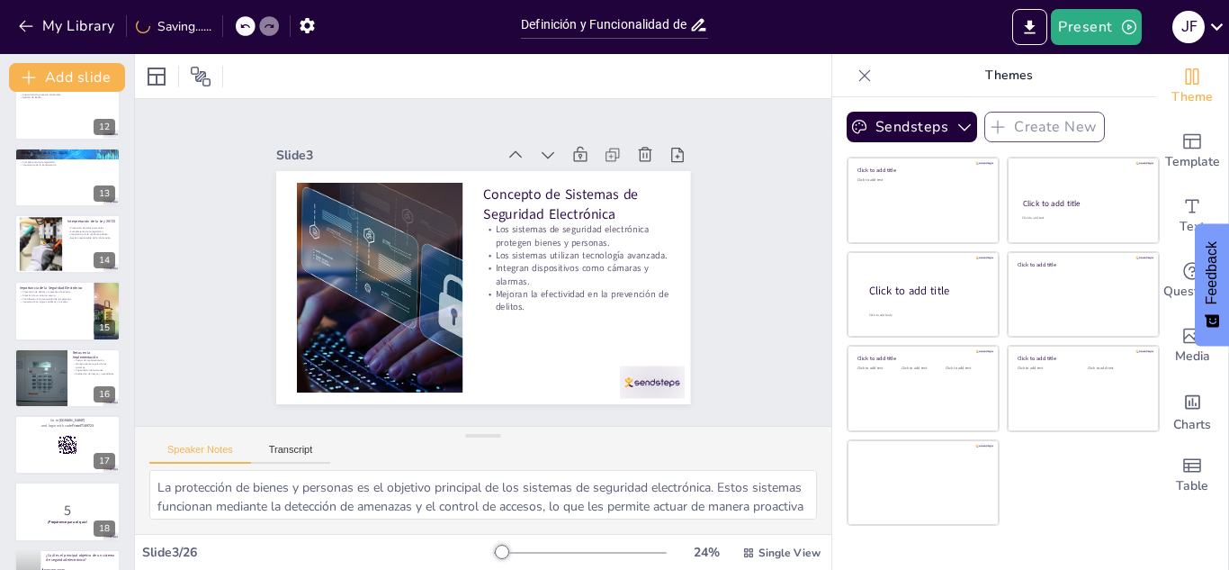
checkbox input "true"
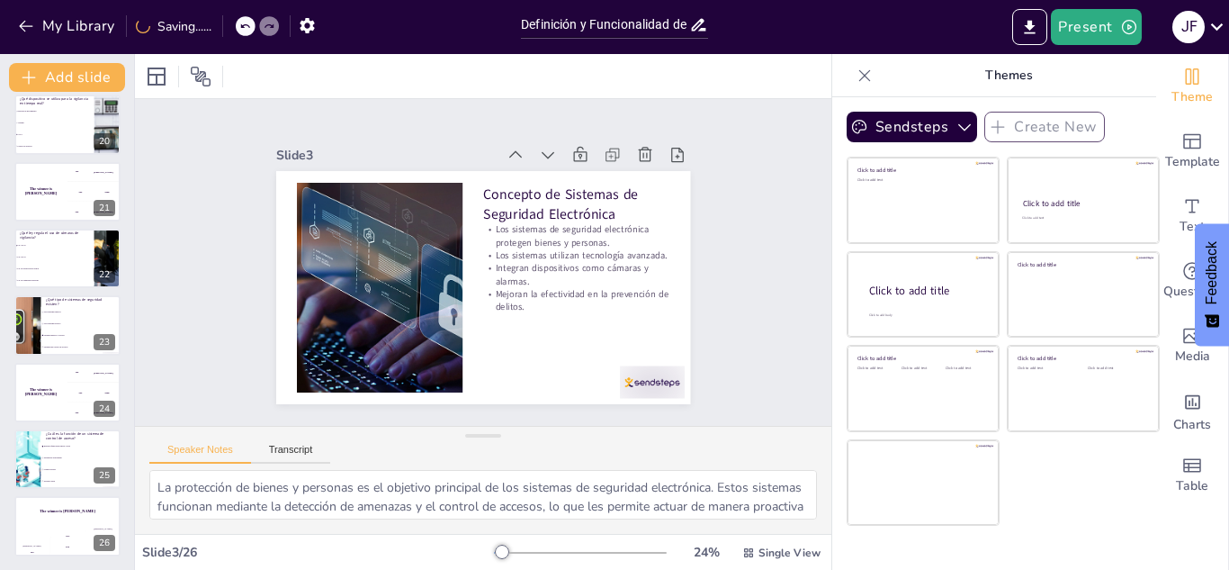
scroll to position [1284, 0]
click at [75, 527] on div "Jaap 200" at bounding box center [68, 541] width 36 height 31
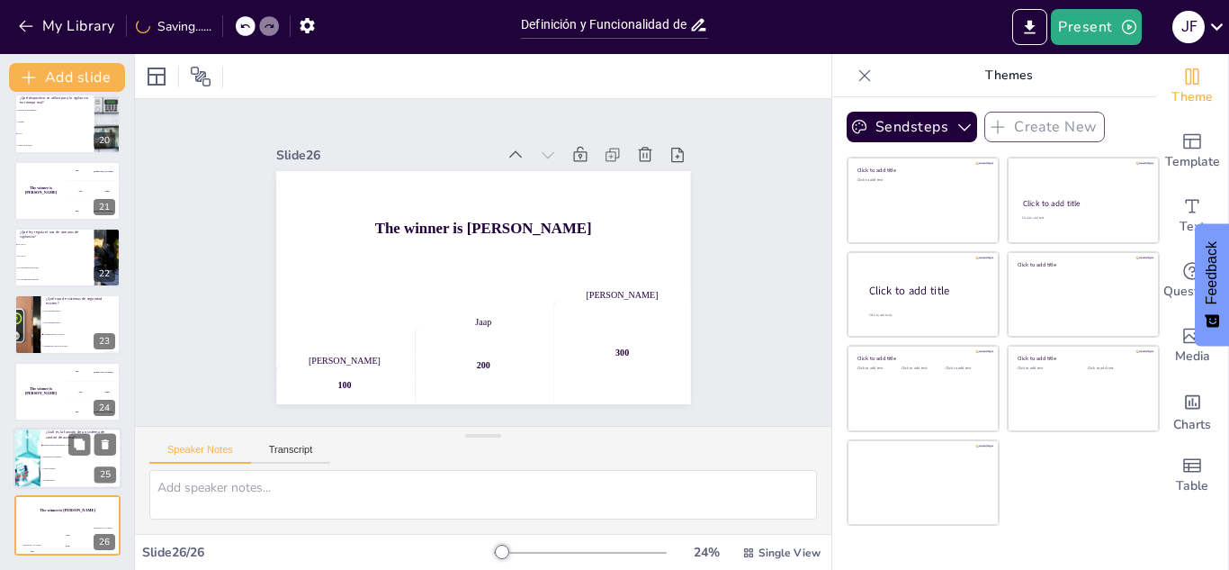
click at [60, 435] on p "¿Cuál es la función de un sistema de control de acceso?" at bounding box center [81, 434] width 70 height 10
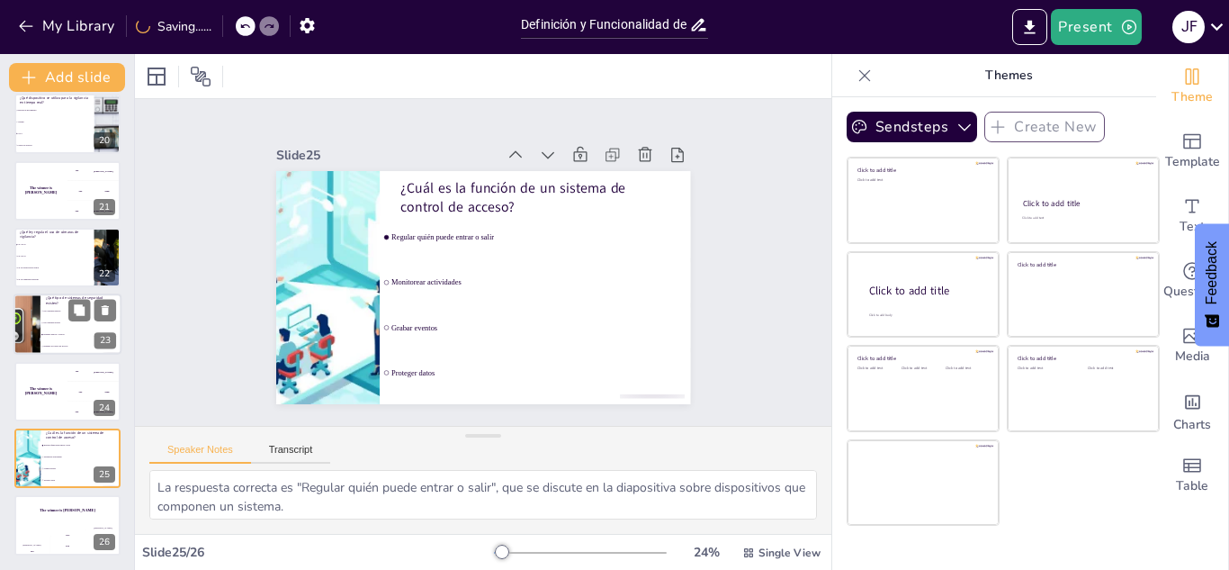
drag, startPoint x: 39, startPoint y: 324, endPoint x: 42, endPoint y: 287, distance: 37.1
click at [40, 294] on div "¿Qué tipo de sistemas de seguridad existen? Solo sistemas pasivos Solo sistemas…" at bounding box center [68, 294] width 108 height 0
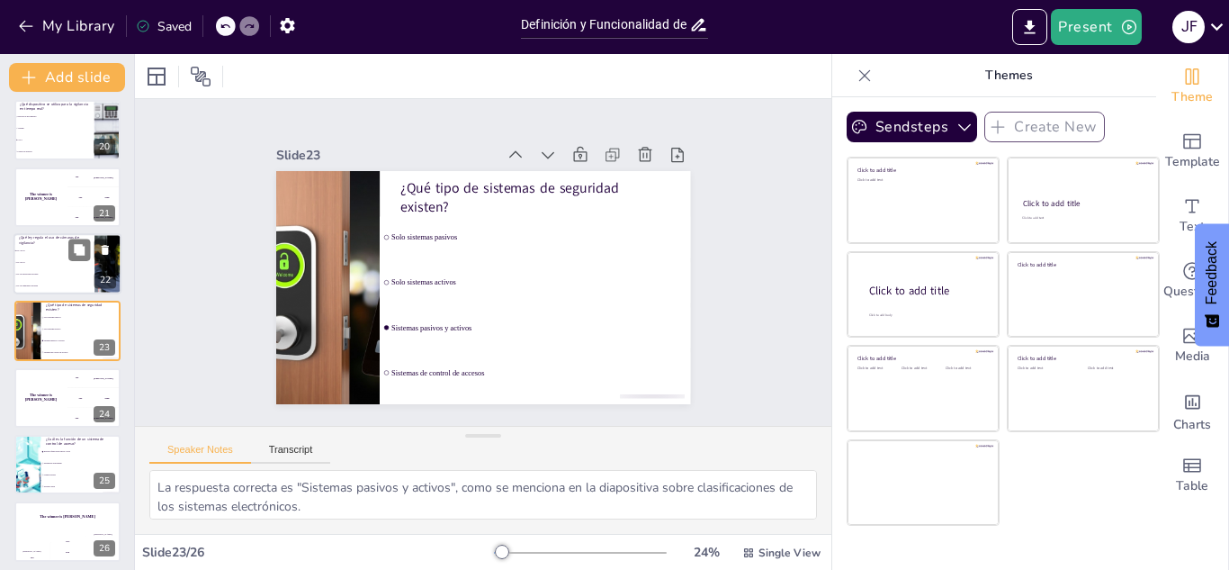
click at [46, 256] on li "Ley 30120" at bounding box center [54, 251] width 81 height 12
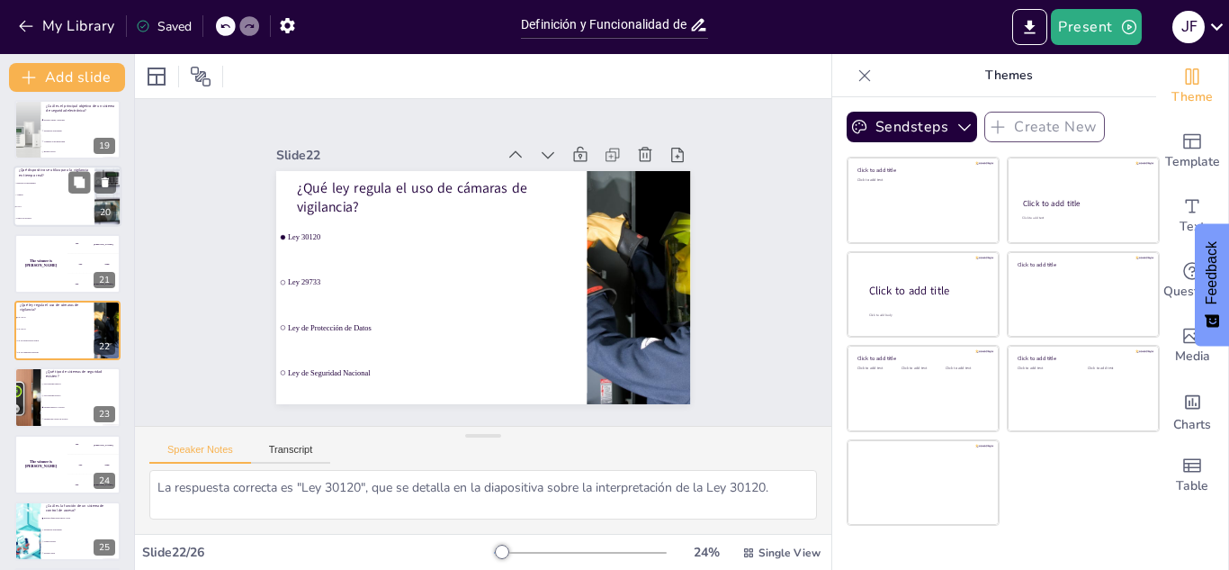
click at [41, 209] on li "CCTV" at bounding box center [54, 208] width 81 height 12
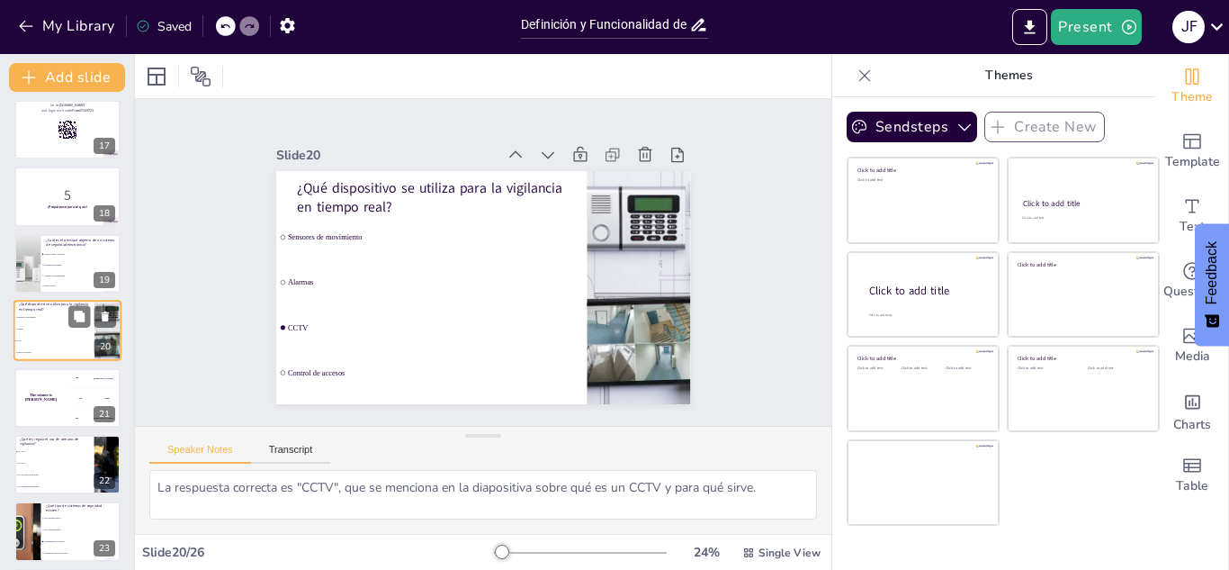
scroll to position [807, 0]
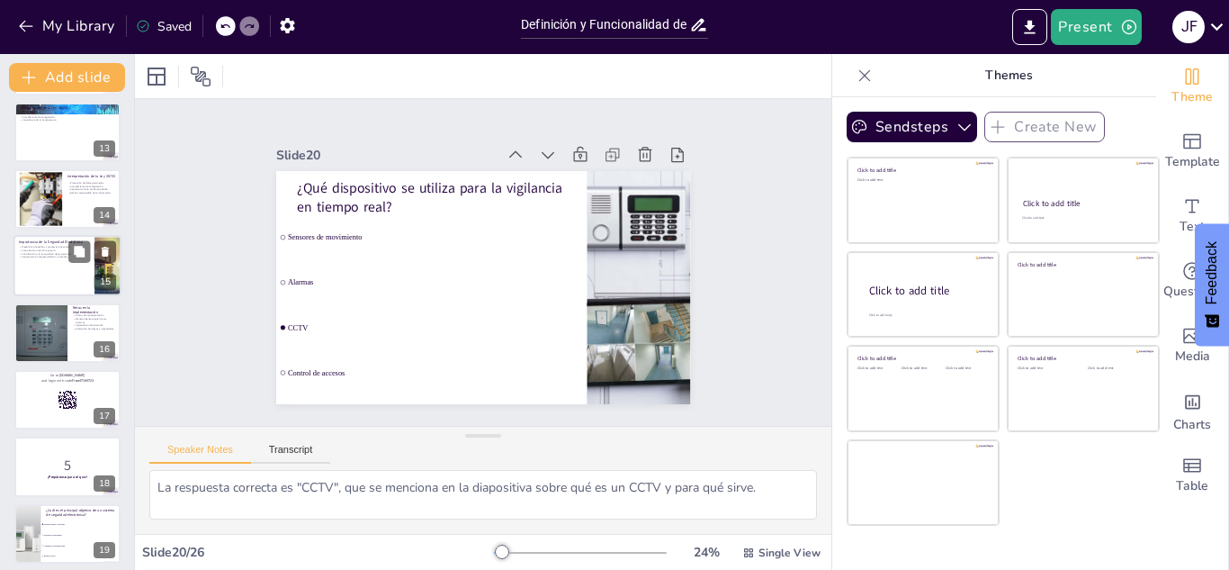
click at [52, 246] on p "Prevención de delitos y protección de activos." at bounding box center [54, 248] width 70 height 4
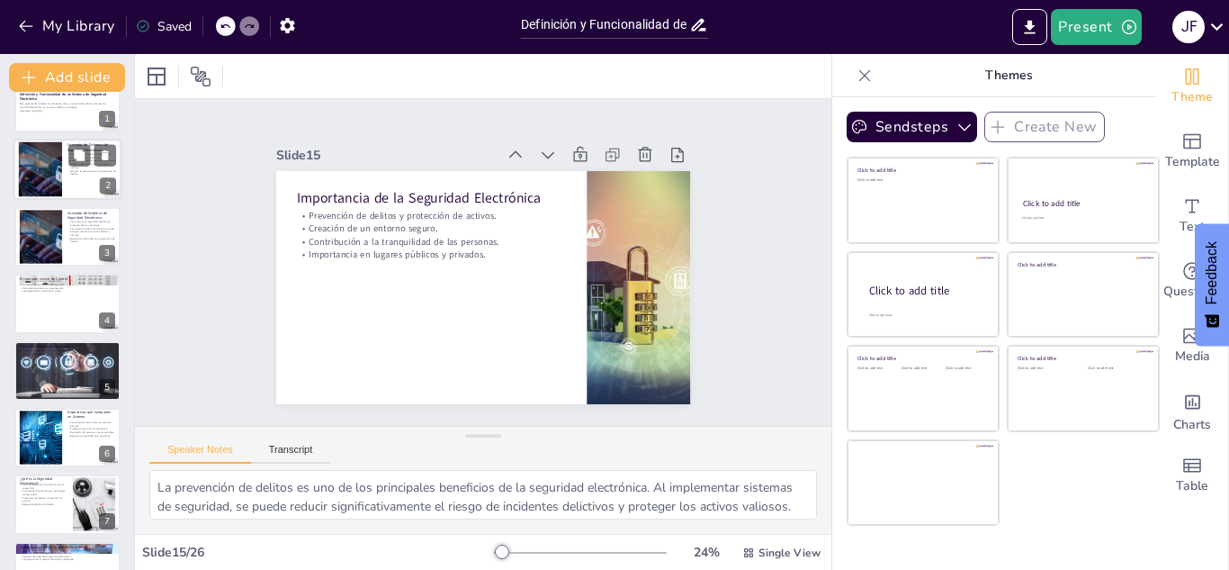
scroll to position [0, 0]
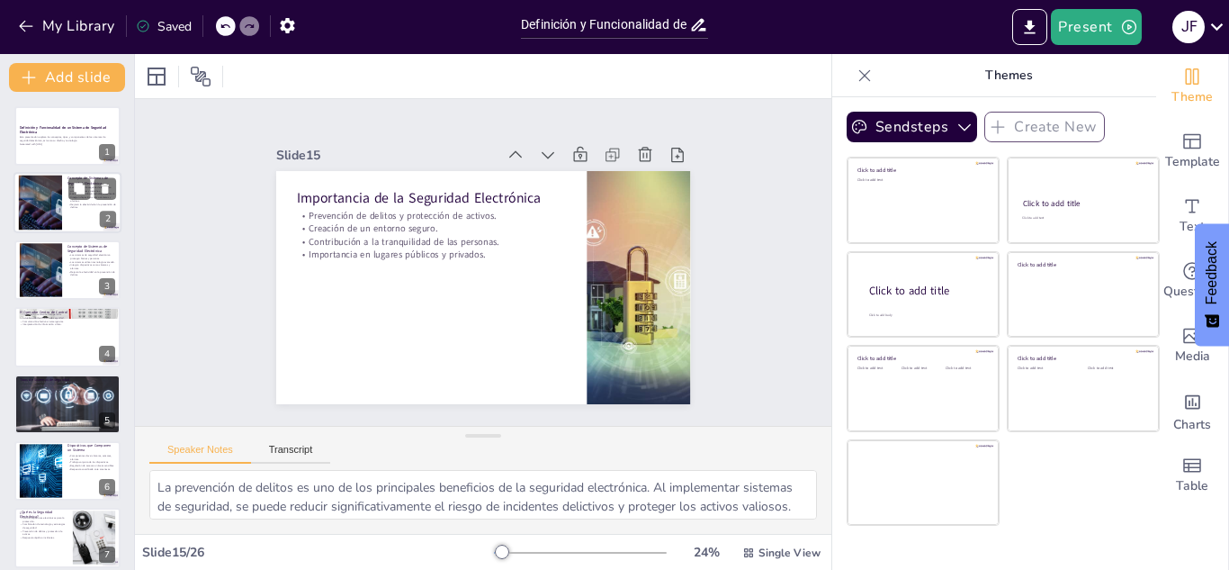
click at [65, 216] on div at bounding box center [68, 203] width 108 height 61
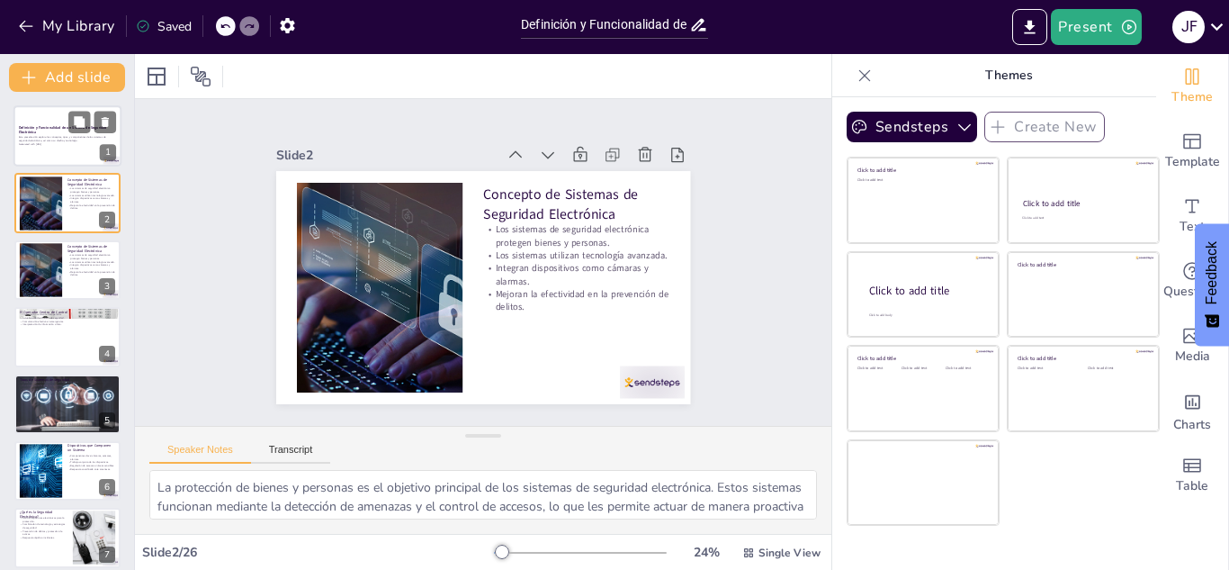
click at [66, 143] on p "Generated with [URL]" at bounding box center [67, 144] width 97 height 4
